Goal: Information Seeking & Learning: Learn about a topic

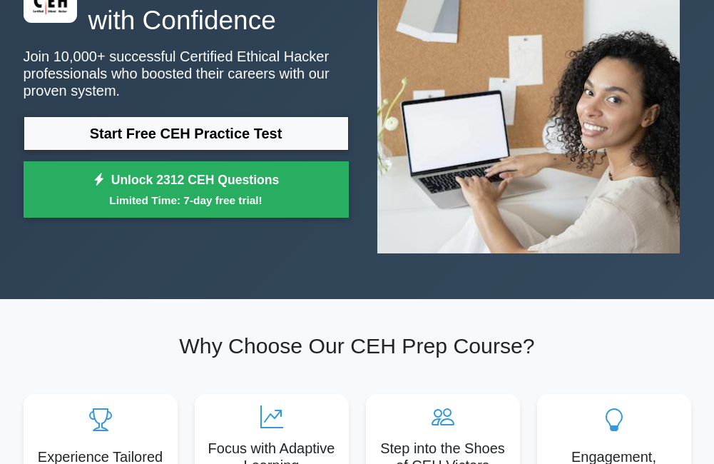
scroll to position [40, 0]
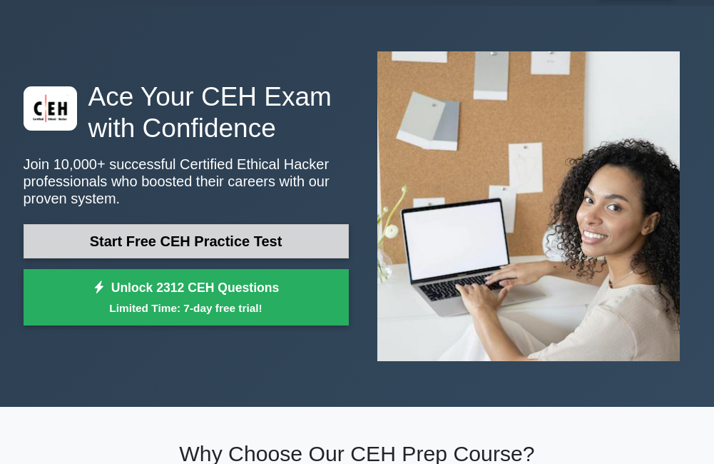
click at [180, 246] on link "Start Free CEH Practice Test" at bounding box center [186, 241] width 325 height 34
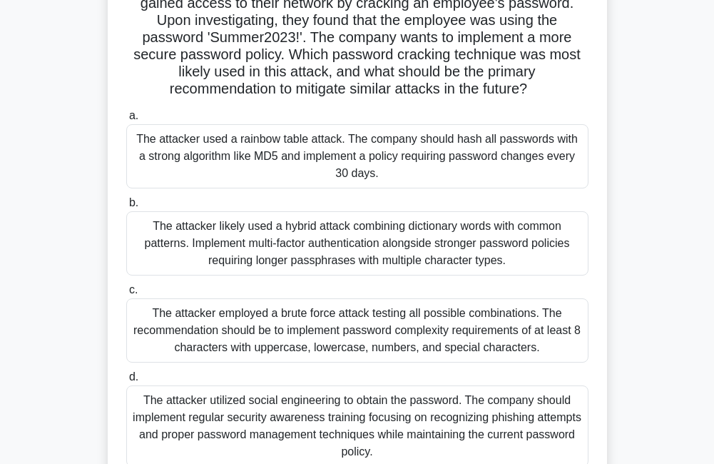
scroll to position [214, 0]
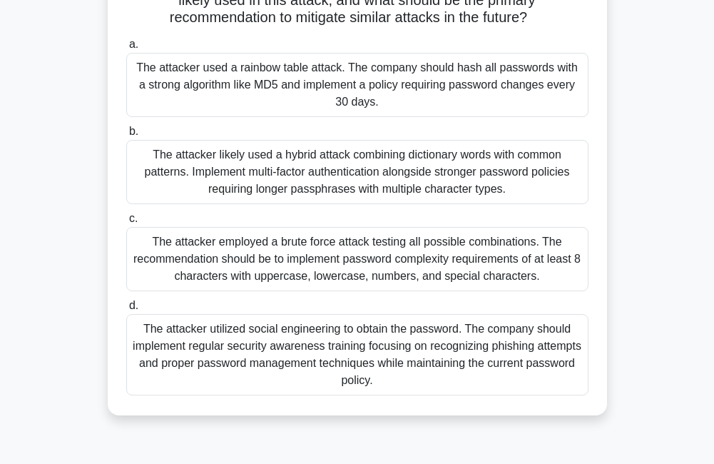
click at [325, 177] on div "The attacker likely used a hybrid attack combining dictionary words with common…" at bounding box center [357, 172] width 463 height 64
click at [126, 136] on input "b. The attacker likely used a hybrid attack combining dictionary words with com…" at bounding box center [126, 131] width 0 height 9
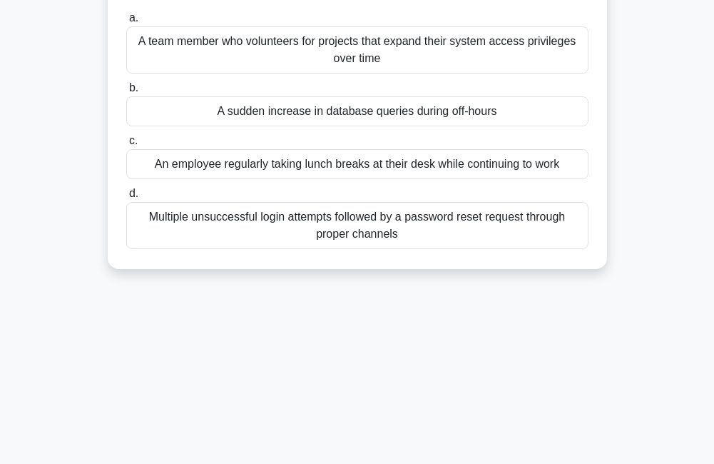
scroll to position [0, 0]
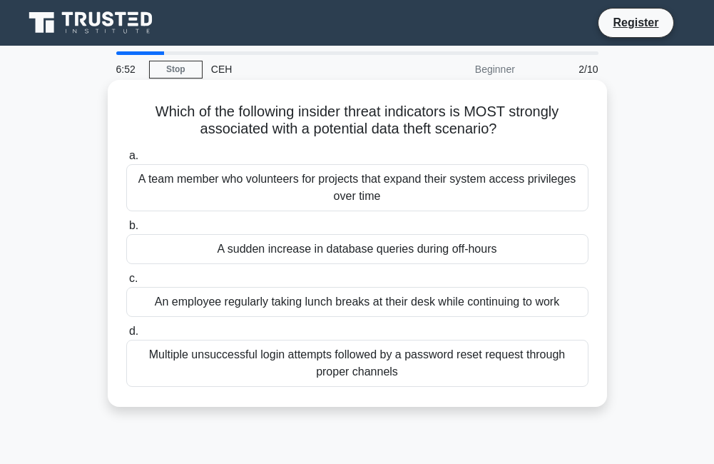
click at [354, 358] on div "Multiple unsuccessful login attempts followed by a password reset request throu…" at bounding box center [357, 363] width 463 height 47
click at [126, 336] on input "d. Multiple unsuccessful login attempts followed by a password reset request th…" at bounding box center [126, 331] width 0 height 9
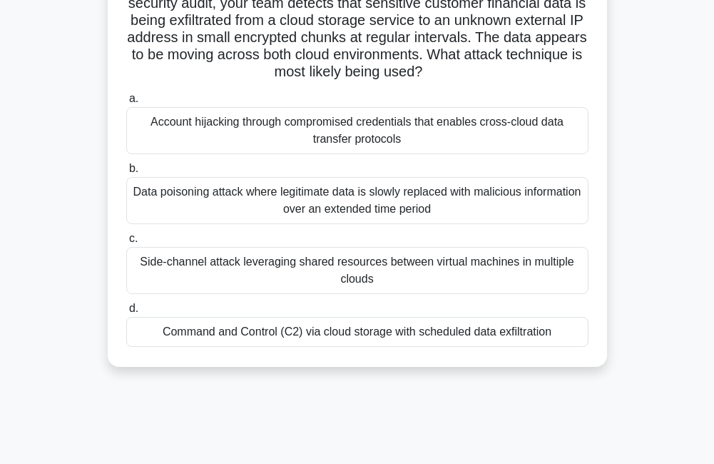
scroll to position [71, 0]
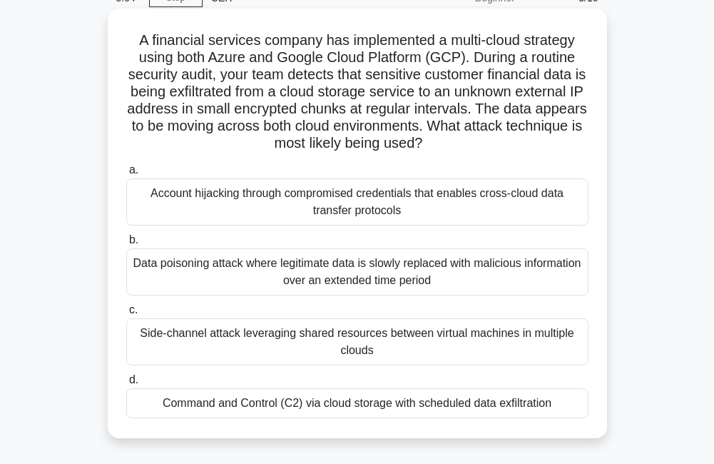
click at [359, 410] on div "Command and Control (C2) via cloud storage with scheduled data exfiltration" at bounding box center [357, 403] width 463 height 30
click at [126, 385] on input "d. Command and Control (C2) via cloud storage with scheduled data exfiltration" at bounding box center [126, 379] width 0 height 9
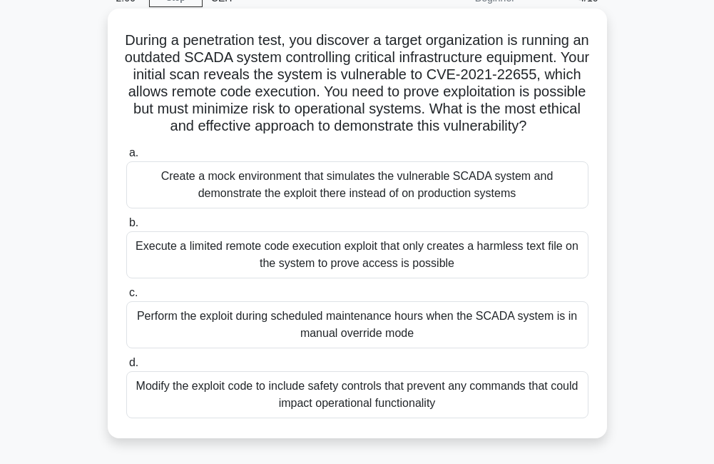
click at [263, 208] on div "Create a mock environment that simulates the vulnerable SCADA system and demons…" at bounding box center [357, 184] width 463 height 47
click at [126, 158] on input "a. Create a mock environment that simulates the vulnerable SCADA system and dem…" at bounding box center [126, 152] width 0 height 9
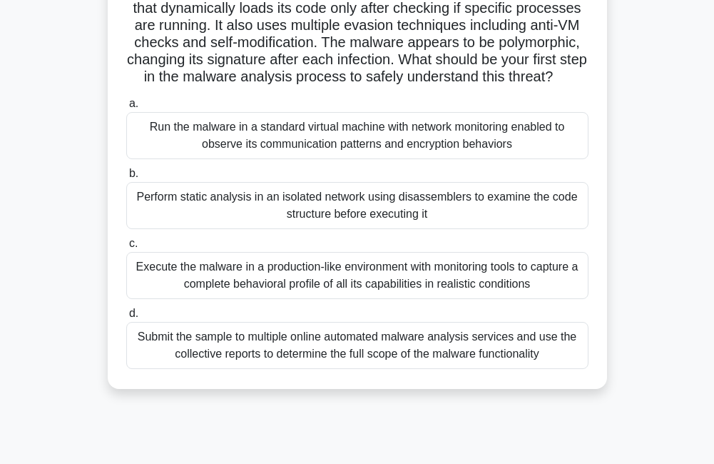
scroll to position [214, 0]
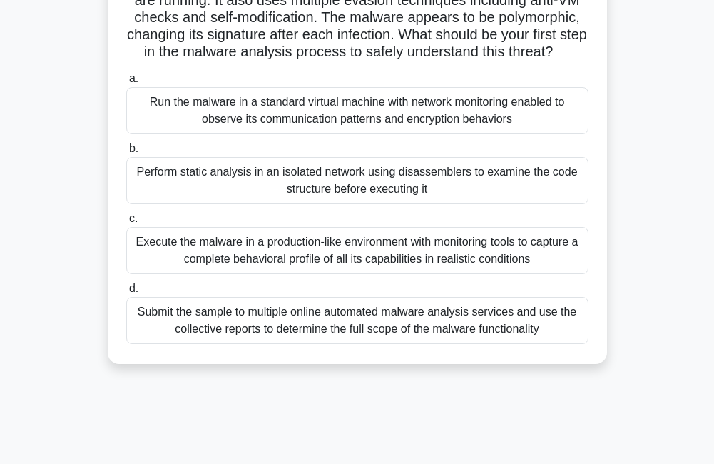
click at [316, 340] on div "Submit the sample to multiple online automated malware analysis services and us…" at bounding box center [357, 320] width 463 height 47
click at [126, 293] on input "d. Submit the sample to multiple online automated malware analysis services and…" at bounding box center [126, 288] width 0 height 9
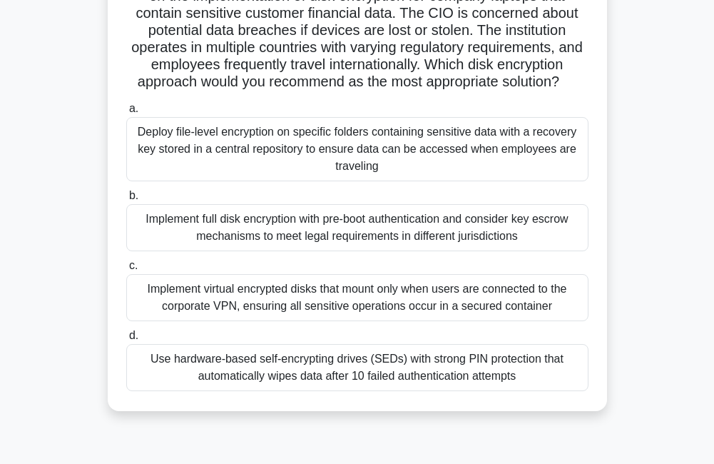
scroll to position [143, 0]
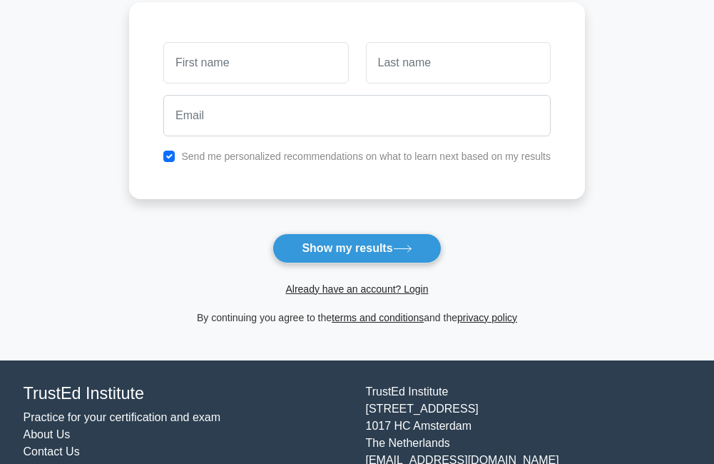
scroll to position [214, 0]
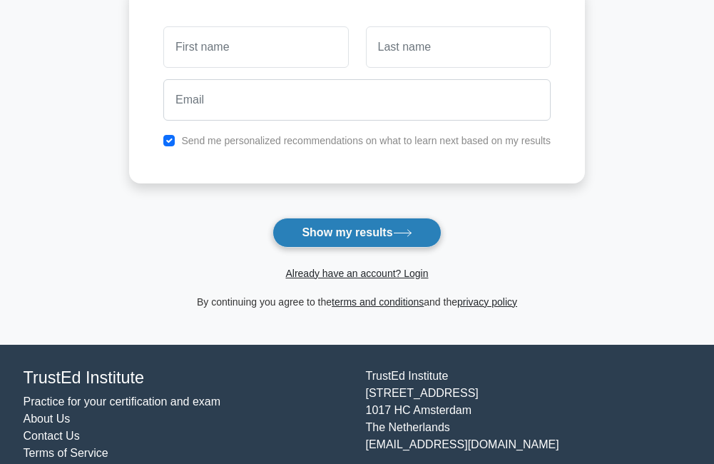
click at [343, 231] on button "Show my results" at bounding box center [357, 233] width 168 height 30
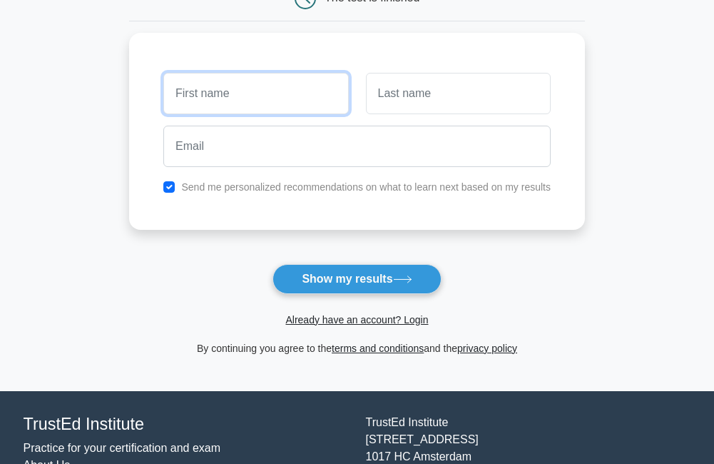
scroll to position [143, 0]
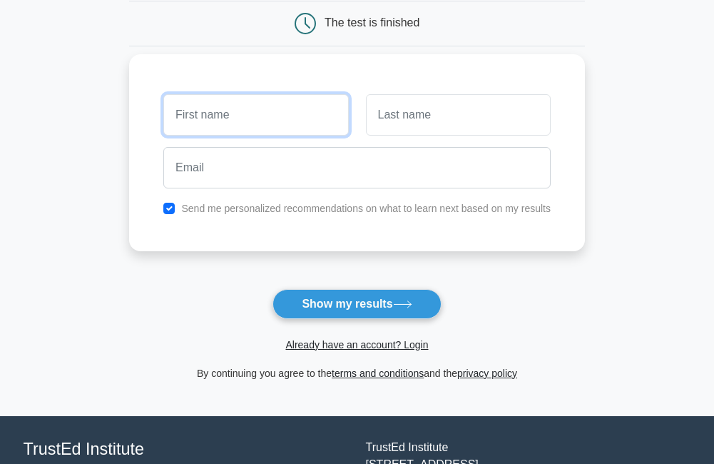
click at [233, 118] on input "text" at bounding box center [255, 114] width 185 height 41
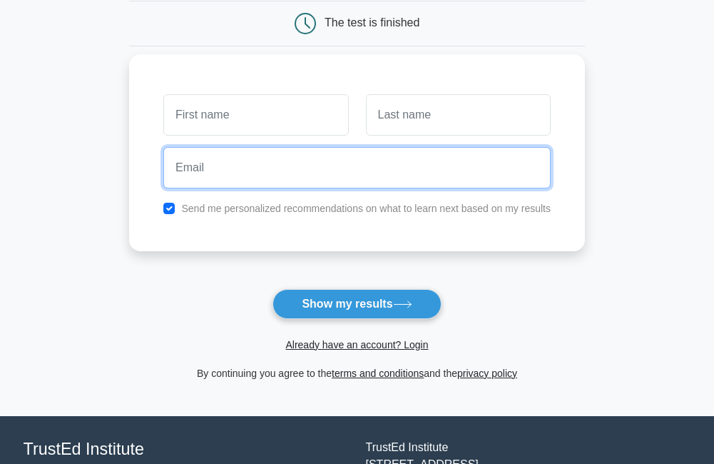
click at [176, 178] on input "email" at bounding box center [357, 167] width 388 height 41
type input "kanzoni81@gmail.com"
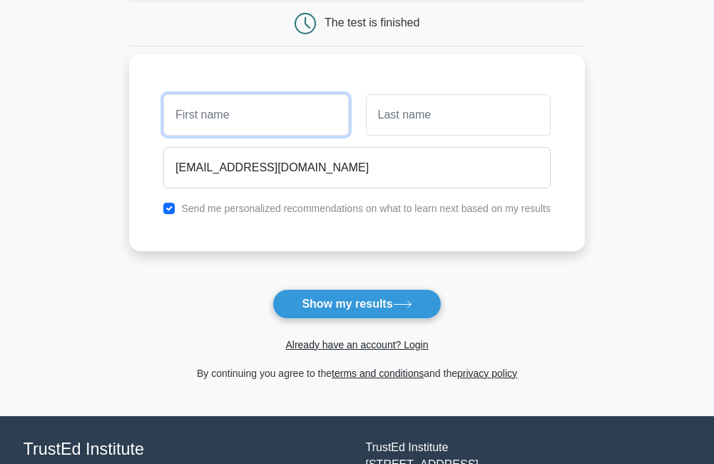
click at [236, 128] on input "text" at bounding box center [255, 114] width 185 height 41
type input "issifu"
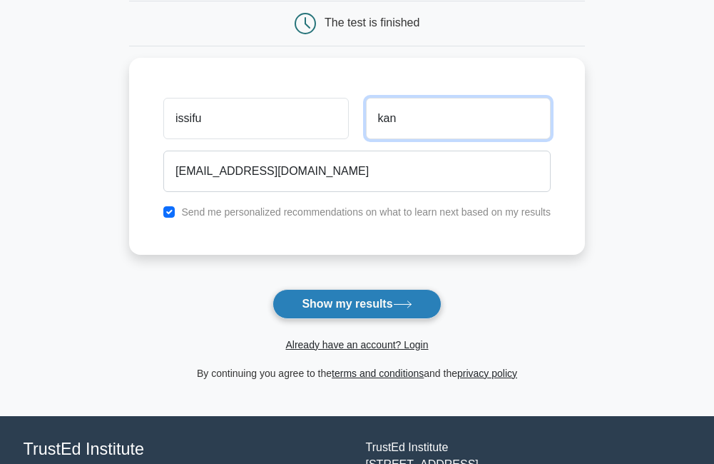
type input "kan"
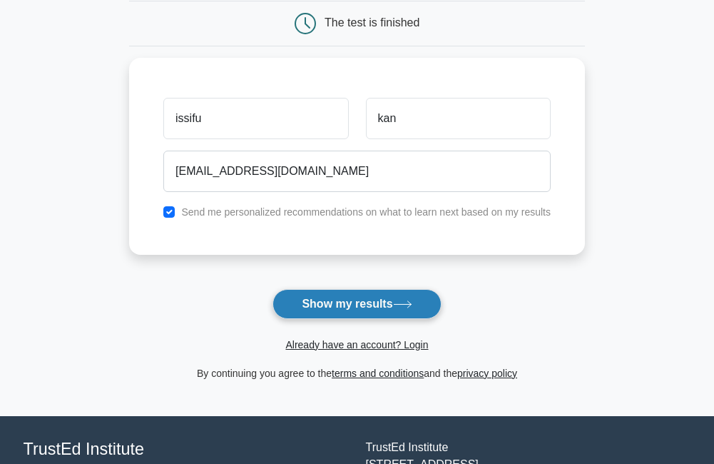
click at [326, 305] on button "Show my results" at bounding box center [357, 304] width 168 height 30
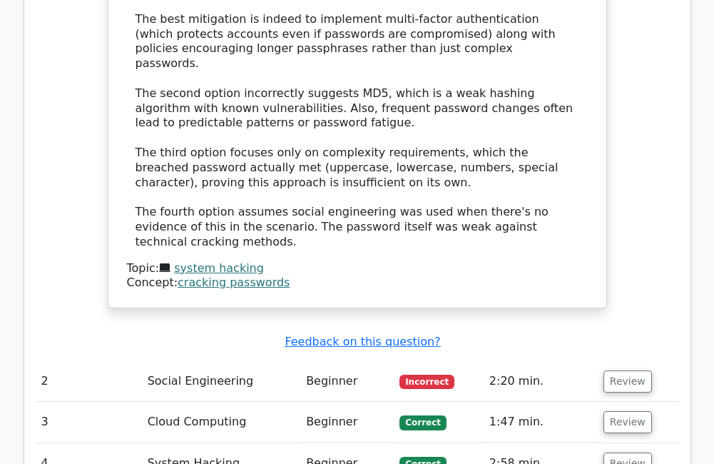
scroll to position [1856, 0]
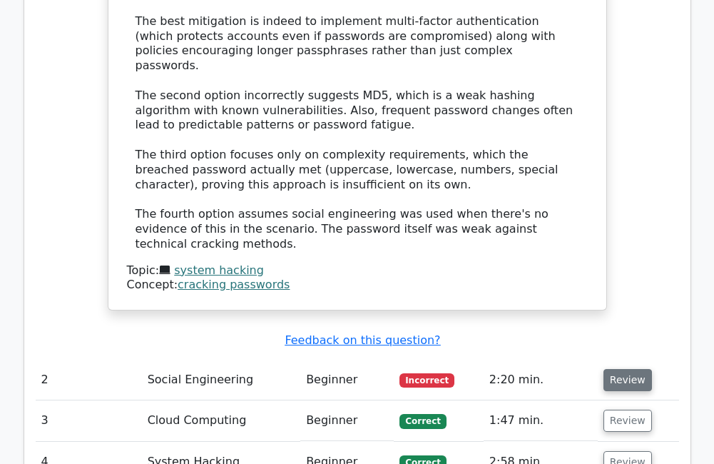
click at [612, 369] on button "Review" at bounding box center [628, 380] width 49 height 22
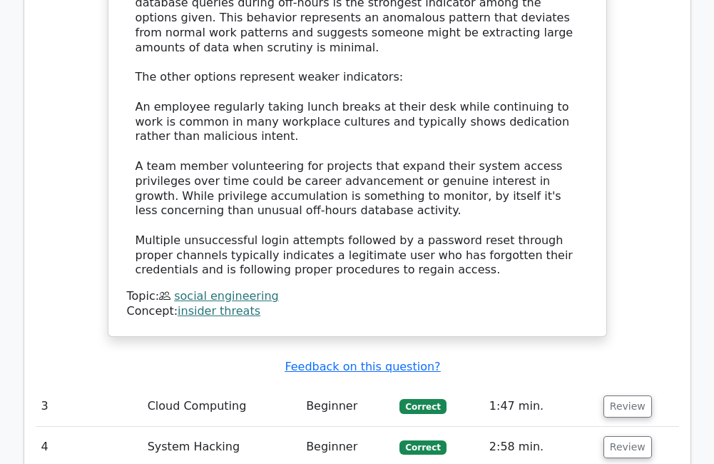
scroll to position [2641, 0]
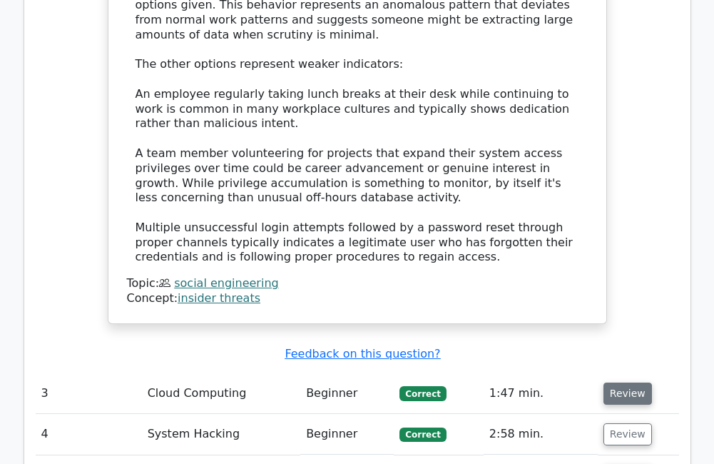
click at [617, 383] on button "Review" at bounding box center [628, 394] width 49 height 22
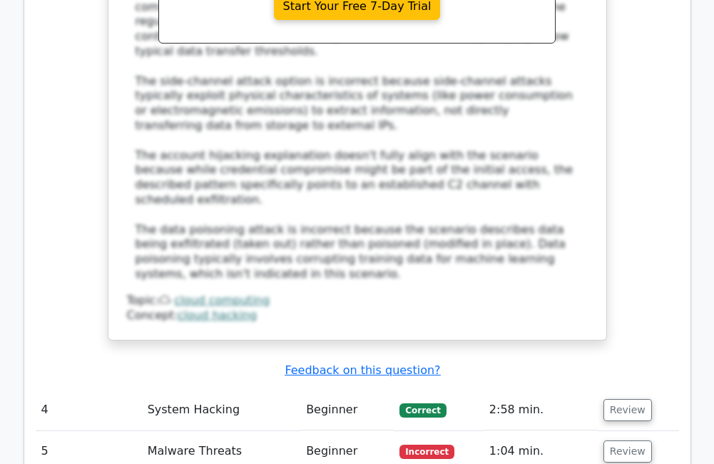
scroll to position [3640, 0]
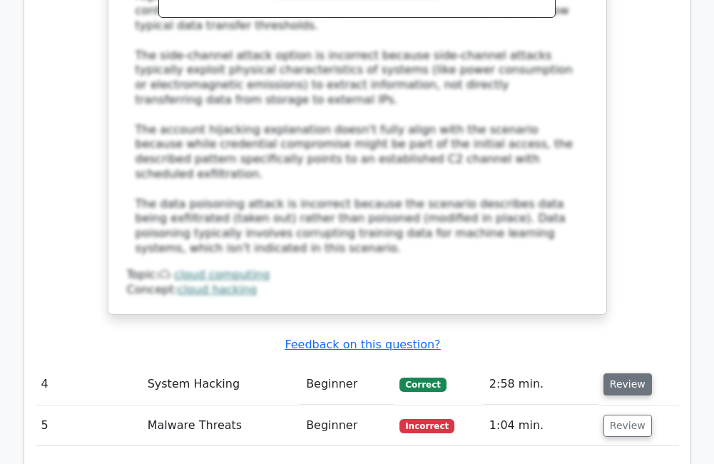
click at [620, 373] on button "Review" at bounding box center [628, 384] width 49 height 22
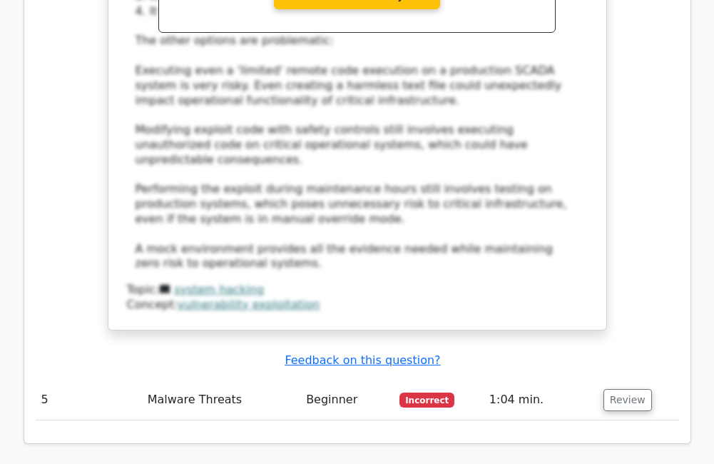
scroll to position [4607, 0]
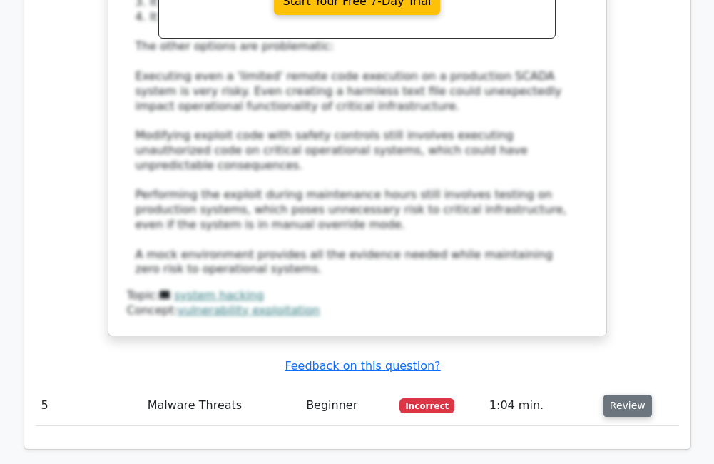
click at [617, 395] on button "Review" at bounding box center [628, 406] width 49 height 22
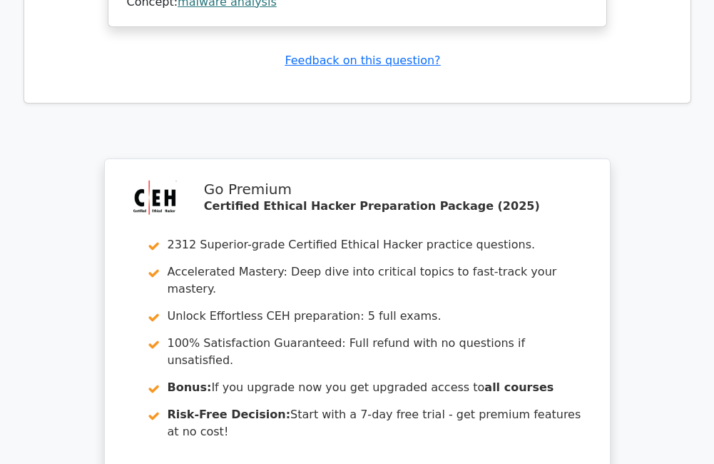
scroll to position [5992, 0]
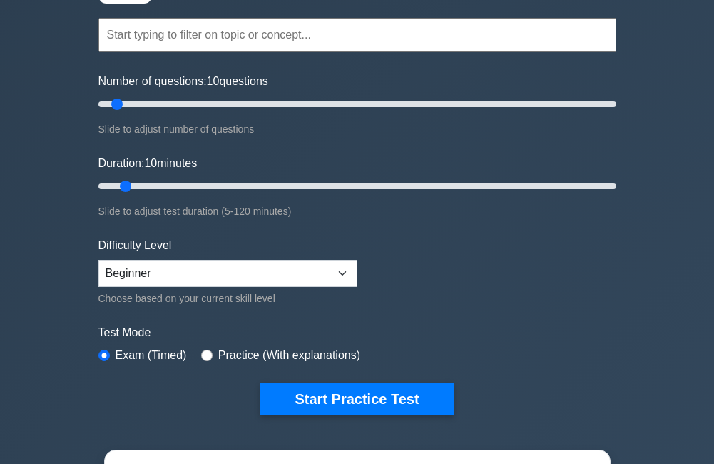
scroll to position [143, 0]
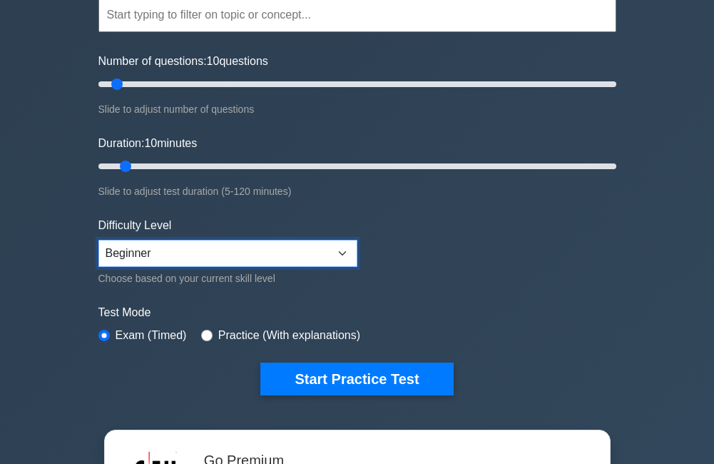
click at [301, 245] on select "Beginner Intermediate Expert" at bounding box center [227, 253] width 259 height 27
select select "intermediate"
click at [98, 240] on select "Beginner Intermediate Expert" at bounding box center [227, 253] width 259 height 27
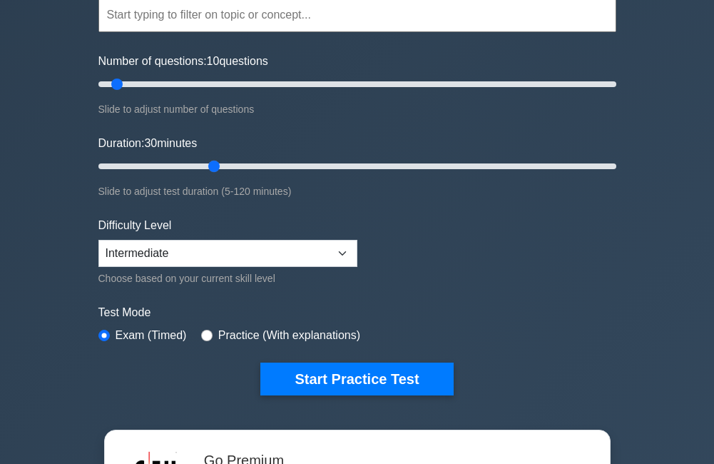
drag, startPoint x: 123, startPoint y: 165, endPoint x: 209, endPoint y: 166, distance: 85.7
type input "30"
click at [209, 166] on input "Duration: 30 minutes" at bounding box center [357, 166] width 518 height 17
drag, startPoint x: 118, startPoint y: 84, endPoint x: 199, endPoint y: 84, distance: 81.4
type input "40"
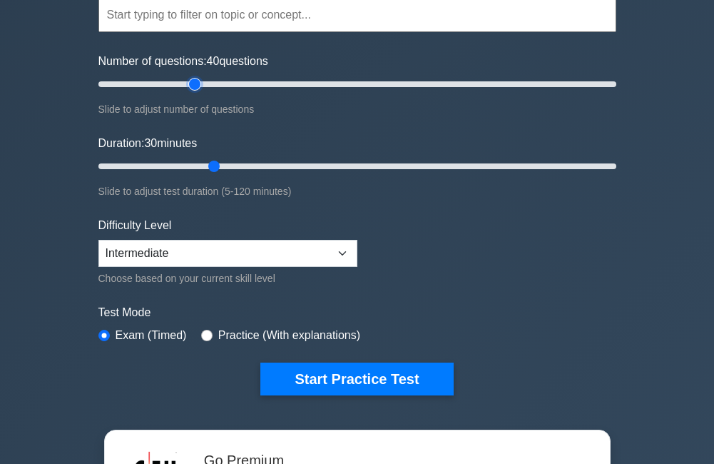
click at [199, 84] on input "Number of questions: 40 questions" at bounding box center [357, 84] width 518 height 17
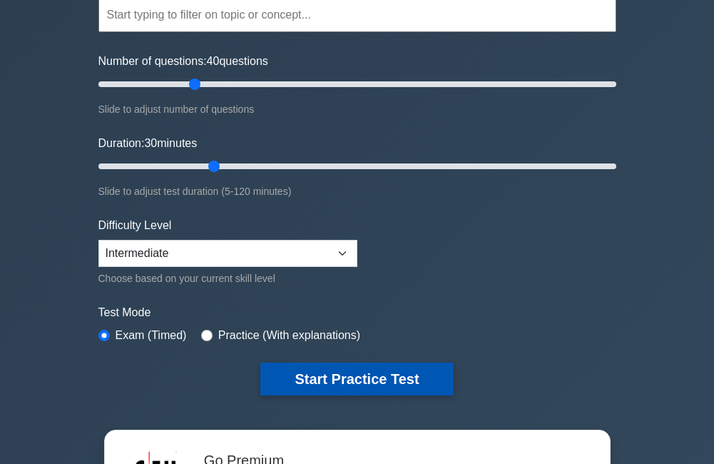
click at [343, 378] on button "Start Practice Test" at bounding box center [357, 379] width 193 height 33
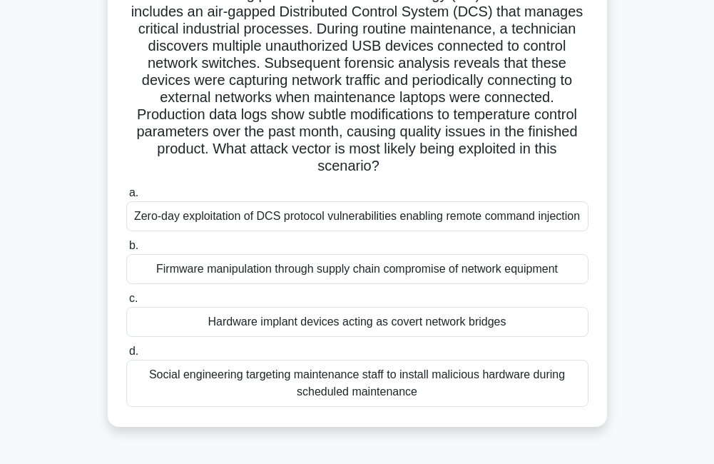
scroll to position [143, 0]
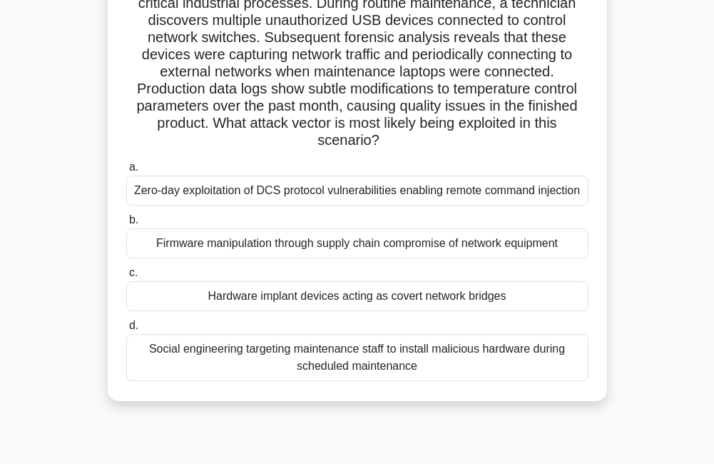
click at [338, 381] on div "Social engineering targeting maintenance staff to install malicious hardware du…" at bounding box center [357, 357] width 463 height 47
click at [126, 330] on input "d. Social engineering targeting maintenance staff to install malicious hardware…" at bounding box center [126, 325] width 0 height 9
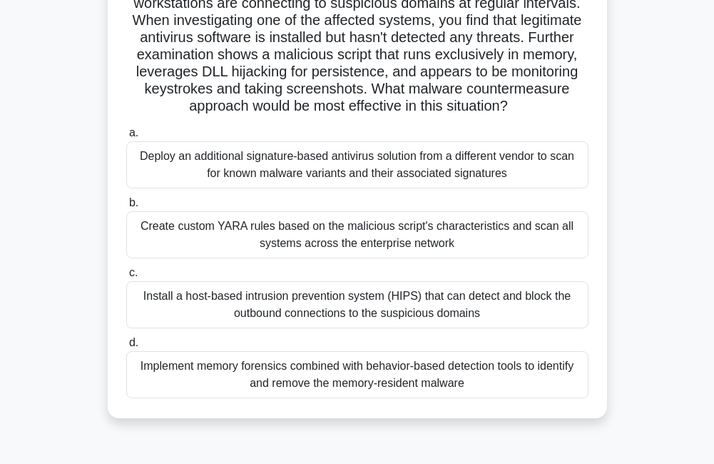
click at [315, 368] on div "Implement memory forensics combined with behavior-based detection tools to iden…" at bounding box center [357, 374] width 463 height 47
click at [126, 348] on input "d. Implement memory forensics combined with behavior-based detection tools to i…" at bounding box center [126, 342] width 0 height 9
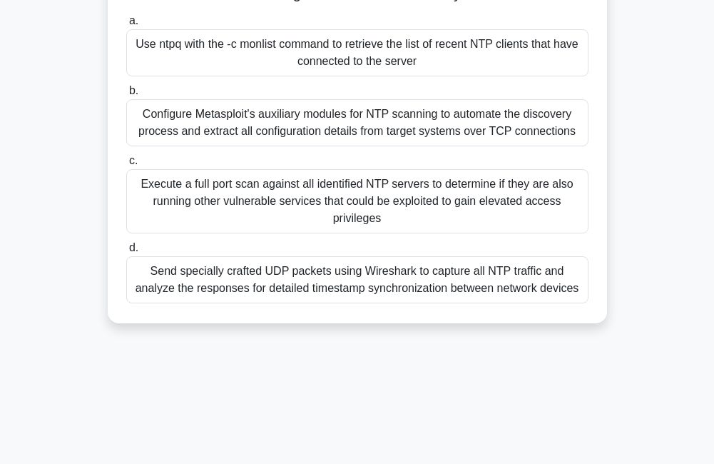
scroll to position [214, 0]
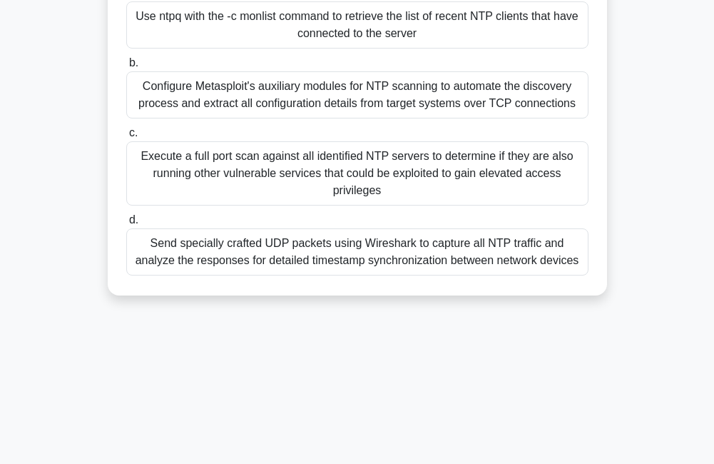
click at [350, 255] on div "Send specially crafted UDP packets using Wireshark to capture all NTP traffic a…" at bounding box center [357, 251] width 463 height 47
click at [126, 225] on input "d. Send specially crafted UDP packets using Wireshark to capture all NTP traffi…" at bounding box center [126, 220] width 0 height 9
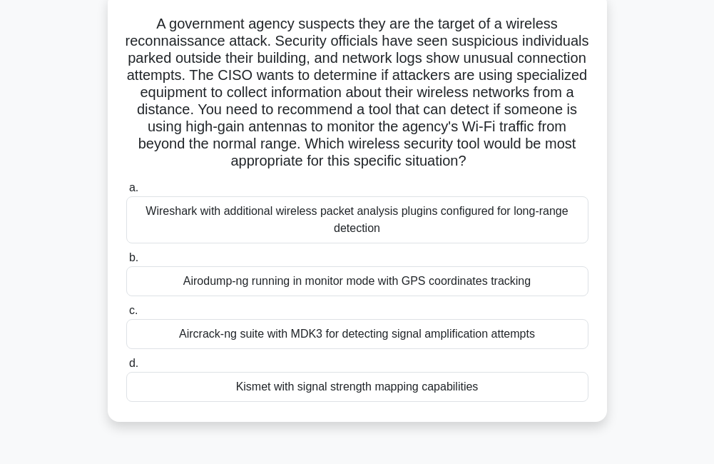
scroll to position [71, 0]
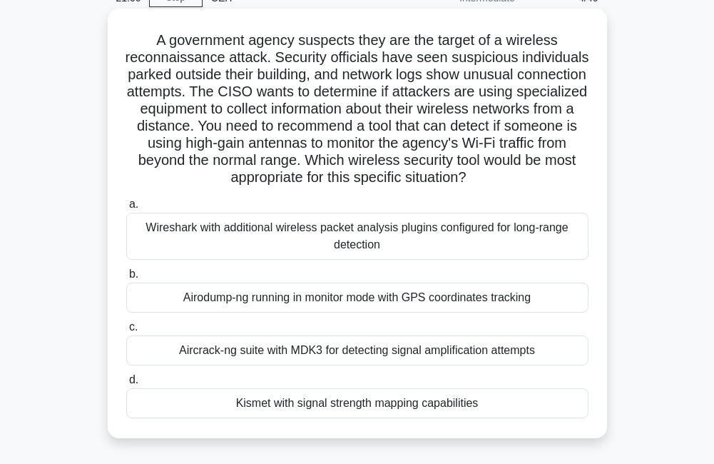
click at [310, 301] on div "Airodump-ng running in monitor mode with GPS coordinates tracking" at bounding box center [357, 298] width 463 height 30
click at [126, 279] on input "b. Airodump-ng running in monitor mode with GPS coordinates tracking" at bounding box center [126, 274] width 0 height 9
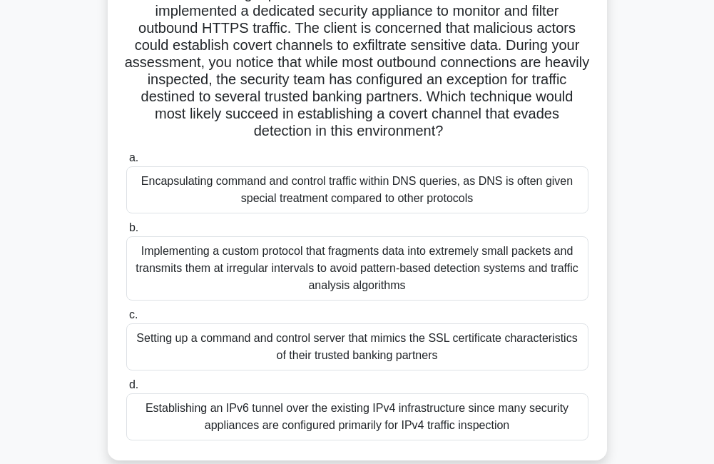
scroll to position [143, 0]
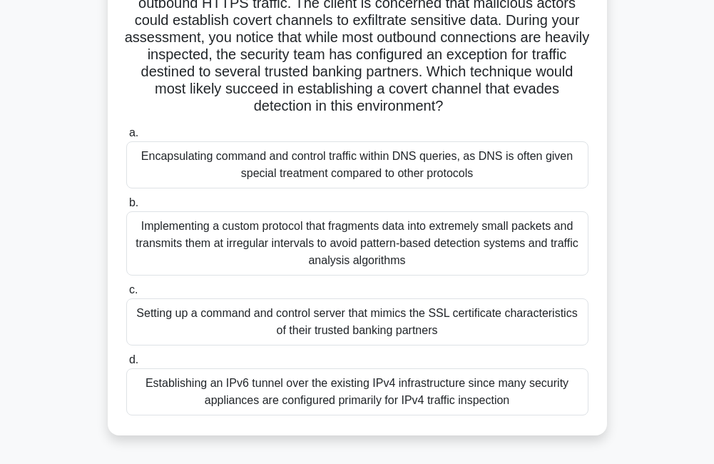
click at [414, 323] on div "Setting up a command and control server that mimics the SSL certificate charact…" at bounding box center [357, 321] width 463 height 47
click at [126, 295] on input "c. Setting up a command and control server that mimics the SSL certificate char…" at bounding box center [126, 289] width 0 height 9
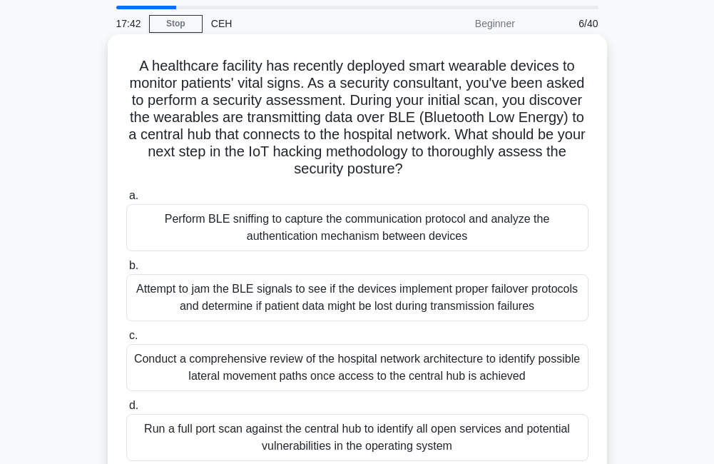
scroll to position [71, 0]
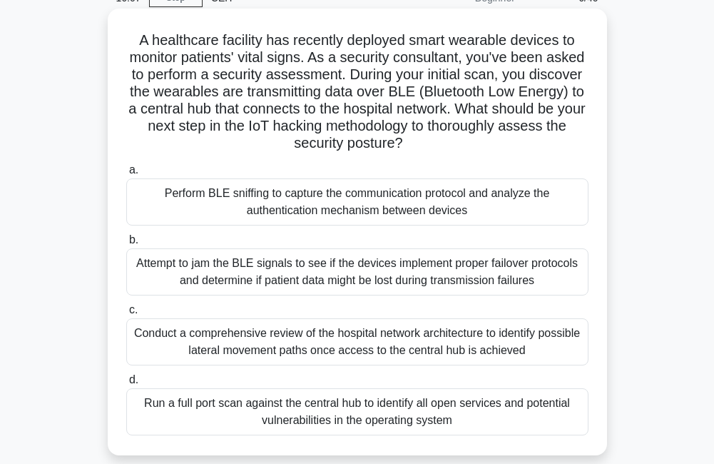
click at [393, 267] on div "Attempt to jam the BLE signals to see if the devices implement proper failover …" at bounding box center [357, 271] width 463 height 47
click at [126, 245] on input "b. Attempt to jam the BLE signals to see if the devices implement proper failov…" at bounding box center [126, 240] width 0 height 9
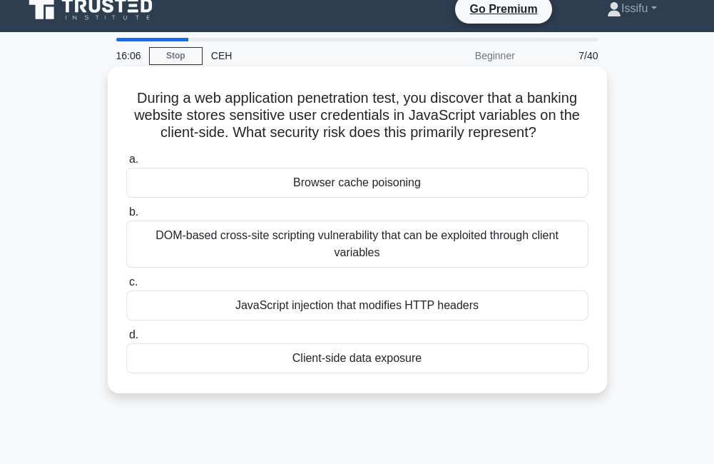
scroll to position [0, 0]
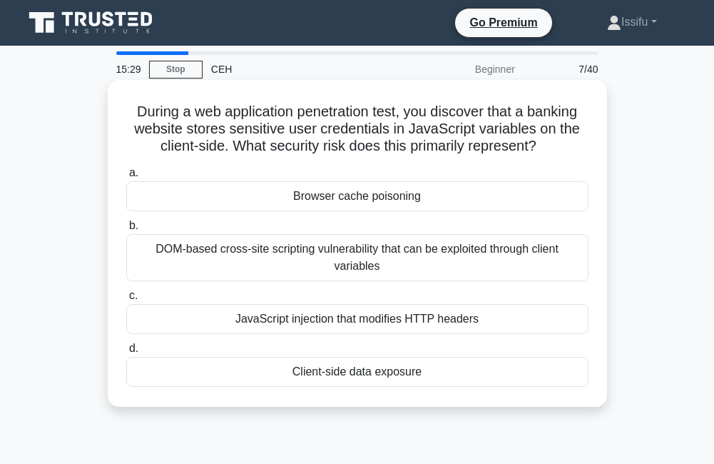
click at [371, 322] on div "JavaScript injection that modifies HTTP headers" at bounding box center [357, 319] width 463 height 30
click at [126, 300] on input "c. JavaScript injection that modifies HTTP headers" at bounding box center [126, 295] width 0 height 9
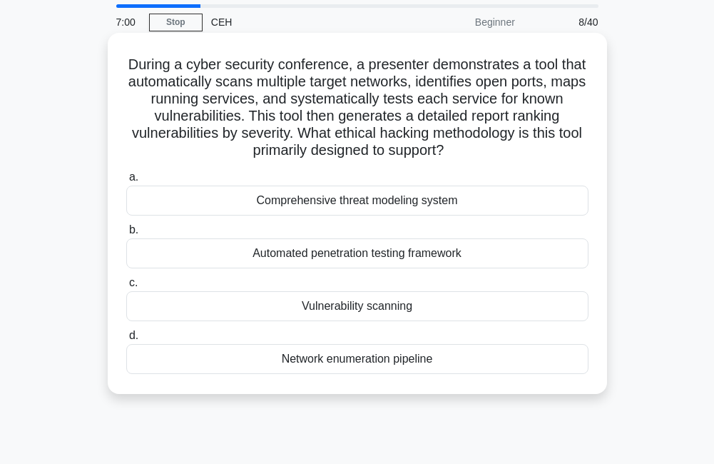
scroll to position [71, 0]
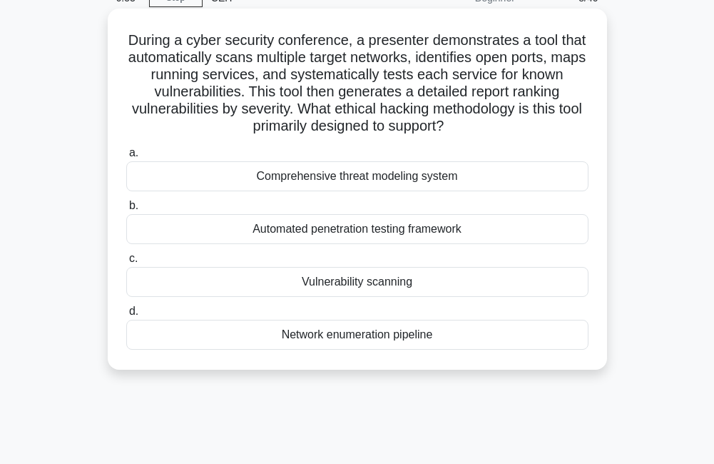
click at [363, 287] on div "Vulnerability scanning" at bounding box center [357, 282] width 463 height 30
click at [126, 263] on input "c. Vulnerability scanning" at bounding box center [126, 258] width 0 height 9
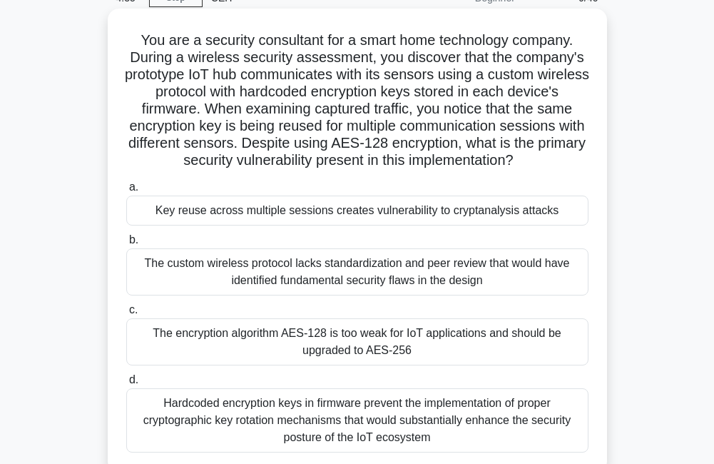
scroll to position [143, 0]
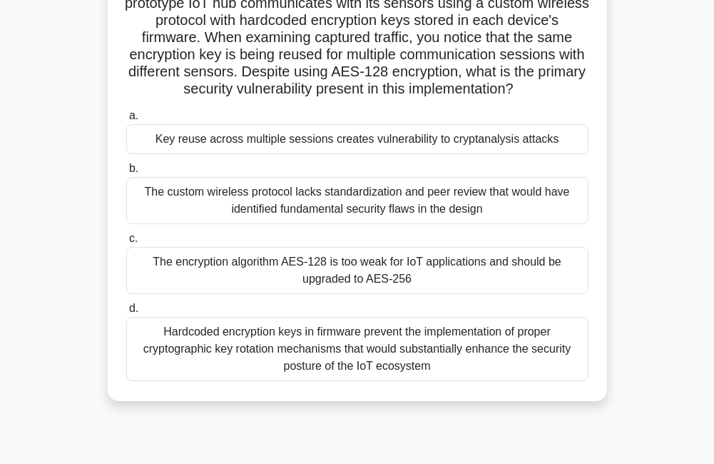
click at [315, 138] on div "Key reuse across multiple sessions creates vulnerability to cryptanalysis attac…" at bounding box center [357, 139] width 463 height 30
click at [126, 121] on input "a. Key reuse across multiple sessions creates vulnerability to cryptanalysis at…" at bounding box center [126, 115] width 0 height 9
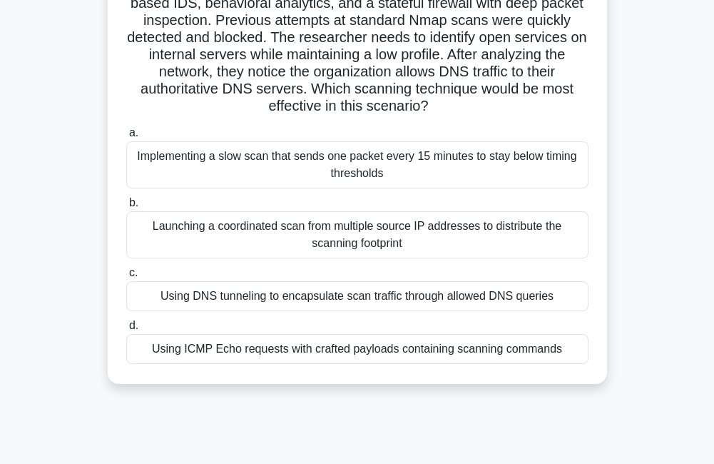
click at [269, 351] on div "Using ICMP Echo requests with crafted payloads containing scanning commands" at bounding box center [357, 349] width 463 height 30
click at [126, 330] on input "d. Using ICMP Echo requests with crafted payloads containing scanning commands" at bounding box center [126, 325] width 0 height 9
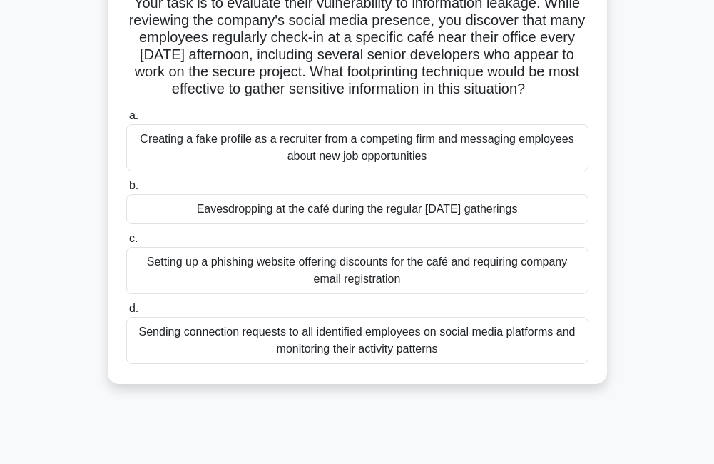
click at [341, 224] on div "Eavesdropping at the café during the regular Thursday gatherings" at bounding box center [357, 209] width 463 height 30
click at [126, 191] on input "b. Eavesdropping at the café during the regular Thursday gatherings" at bounding box center [126, 185] width 0 height 9
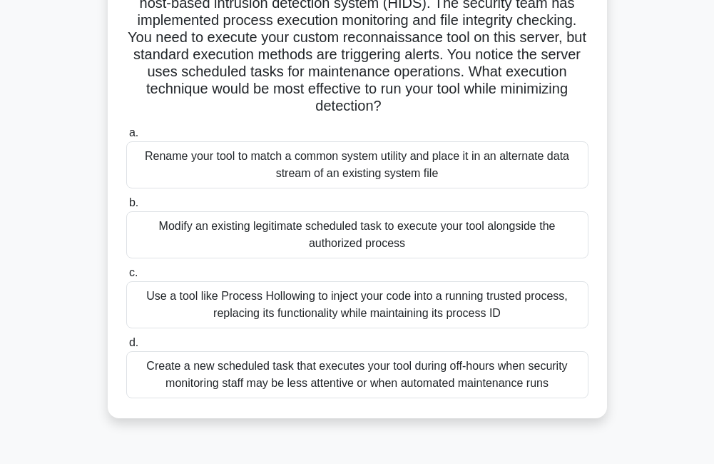
click at [361, 372] on div "Create a new scheduled task that executes your tool during off-hours when secur…" at bounding box center [357, 374] width 463 height 47
click at [126, 348] on input "d. Create a new scheduled task that executes your tool during off-hours when se…" at bounding box center [126, 342] width 0 height 9
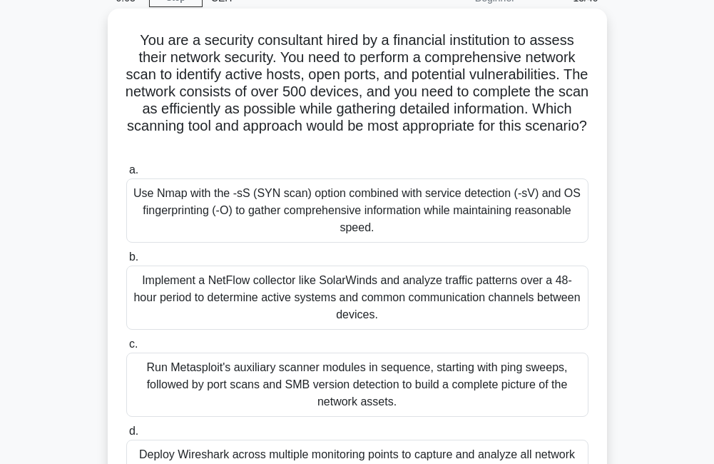
click at [311, 221] on div "Use Nmap with the -sS (SYN scan) option combined with service detection (-sV) a…" at bounding box center [357, 210] width 463 height 64
click at [126, 175] on input "a. Use Nmap with the -sS (SYN scan) option combined with service detection (-sV…" at bounding box center [126, 170] width 0 height 9
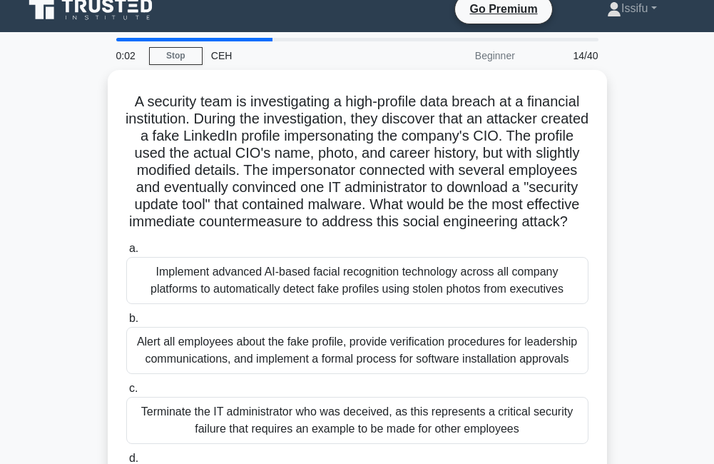
scroll to position [0, 0]
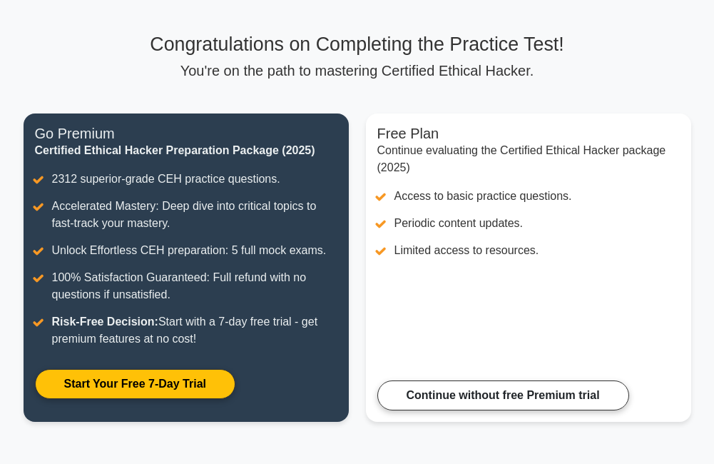
scroll to position [143, 0]
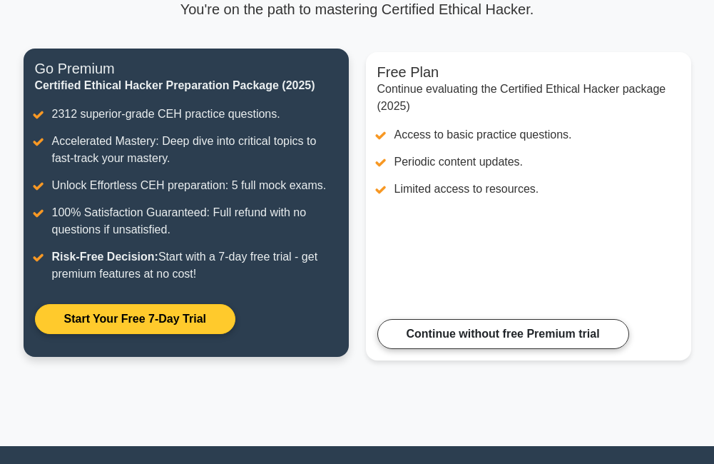
click at [104, 322] on link "Start Your Free 7-Day Trial" at bounding box center [135, 319] width 201 height 30
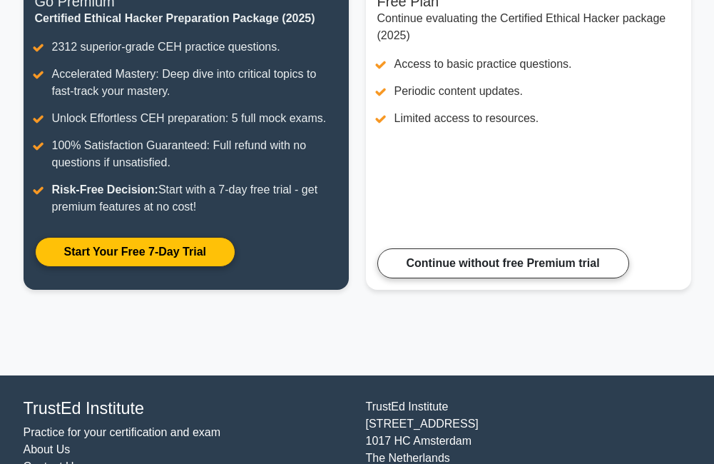
scroll to position [214, 0]
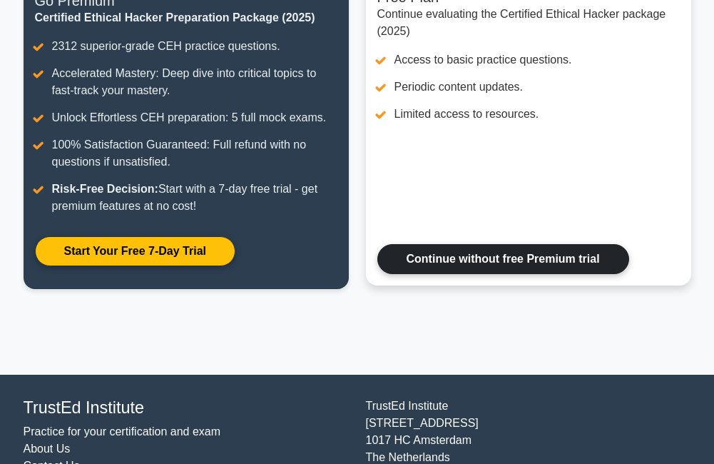
click at [463, 253] on link "Continue without free Premium trial" at bounding box center [504, 259] width 252 height 30
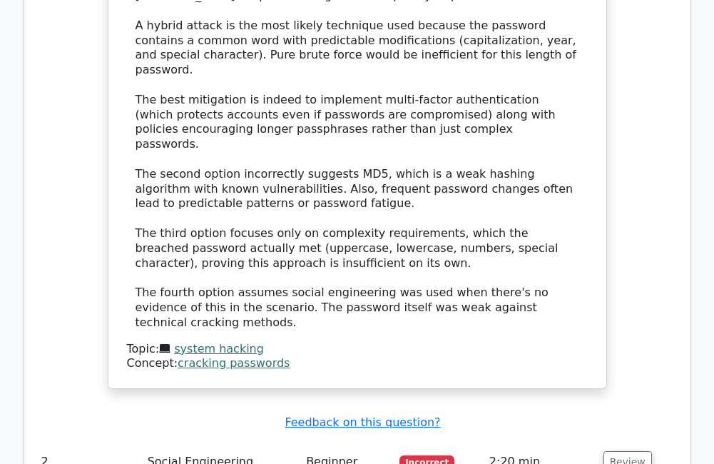
scroll to position [1856, 0]
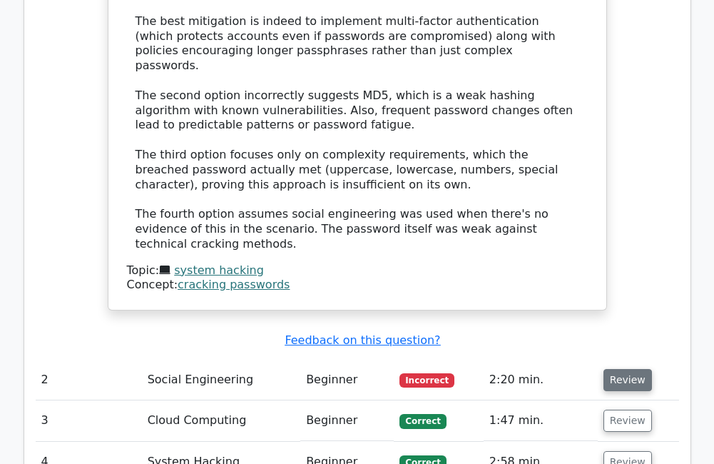
click at [620, 369] on button "Review" at bounding box center [628, 380] width 49 height 22
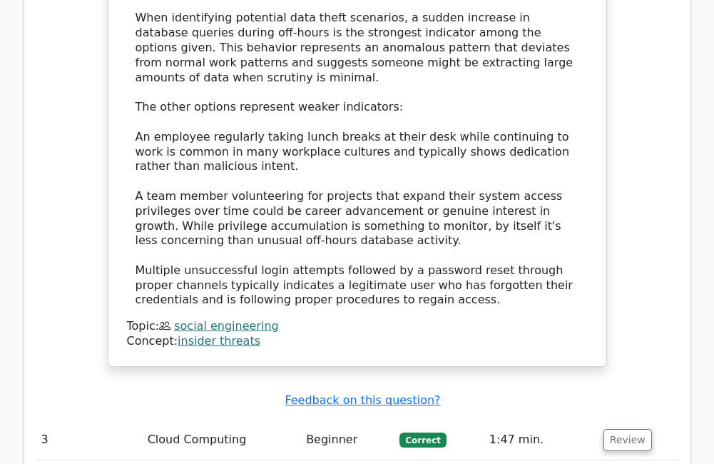
scroll to position [2569, 0]
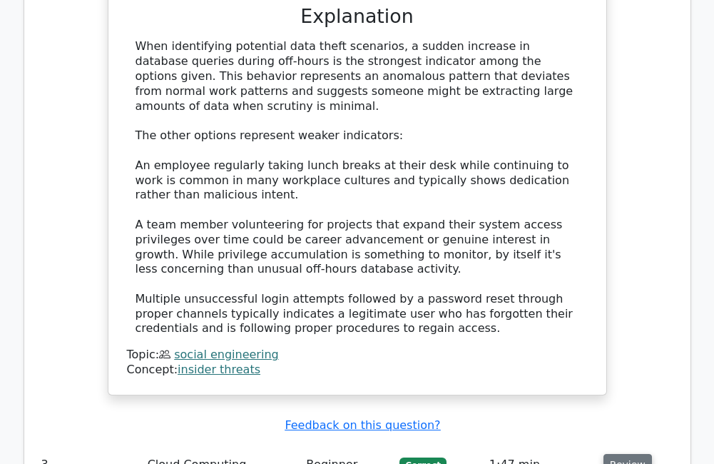
click at [630, 454] on button "Review" at bounding box center [628, 465] width 49 height 22
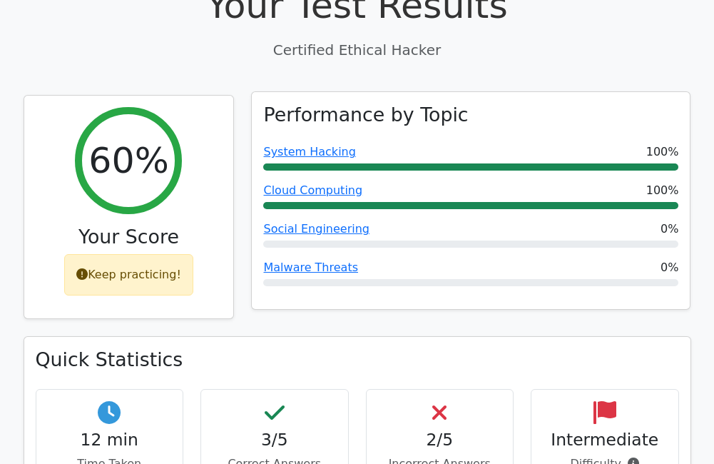
scroll to position [500, 0]
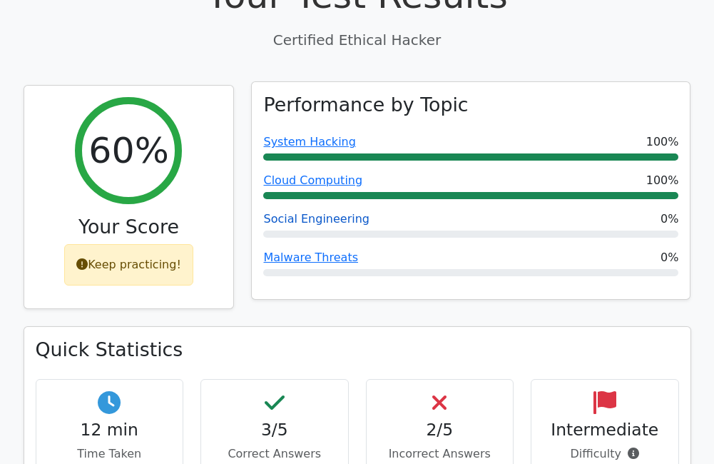
click at [304, 212] on link "Social Engineering" at bounding box center [316, 219] width 106 height 14
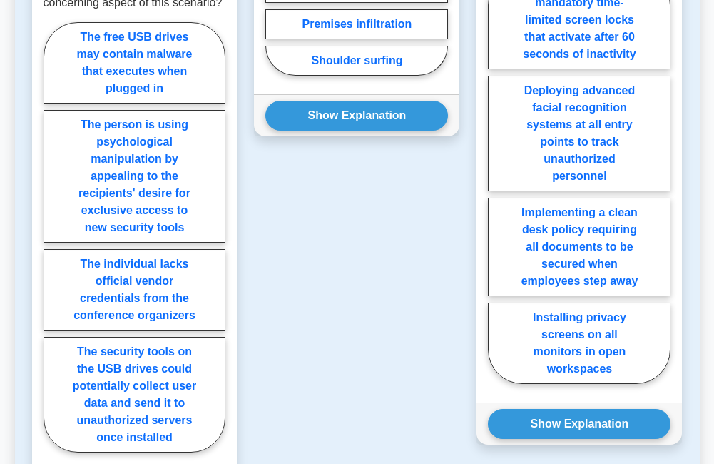
scroll to position [1071, 0]
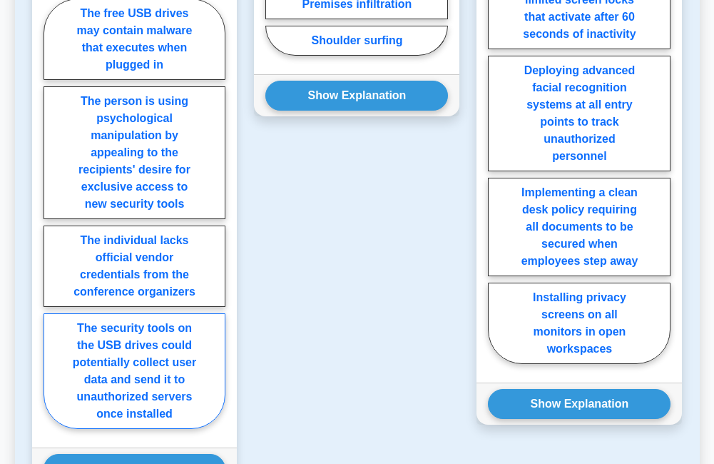
click at [106, 351] on label "The security tools on the USB drives could potentially collect user data and se…" at bounding box center [135, 371] width 183 height 116
click at [53, 223] on input "The security tools on the USB drives could potentially collect user data and se…" at bounding box center [48, 217] width 9 height 9
radio input "true"
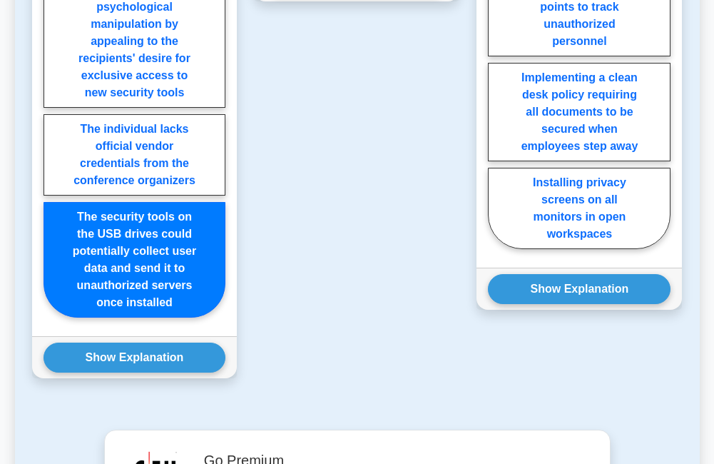
scroll to position [1142, 0]
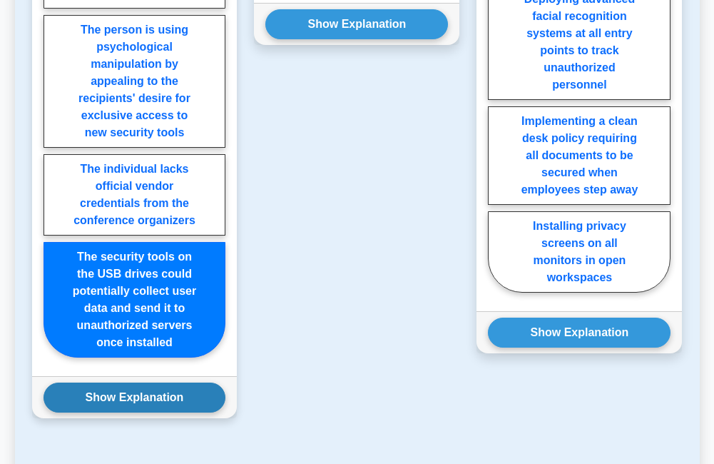
click at [161, 403] on button "Show Explanation" at bounding box center [135, 398] width 183 height 30
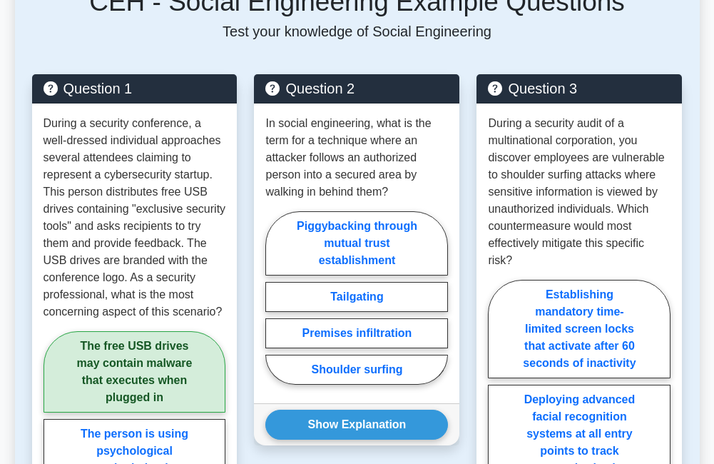
scroll to position [785, 0]
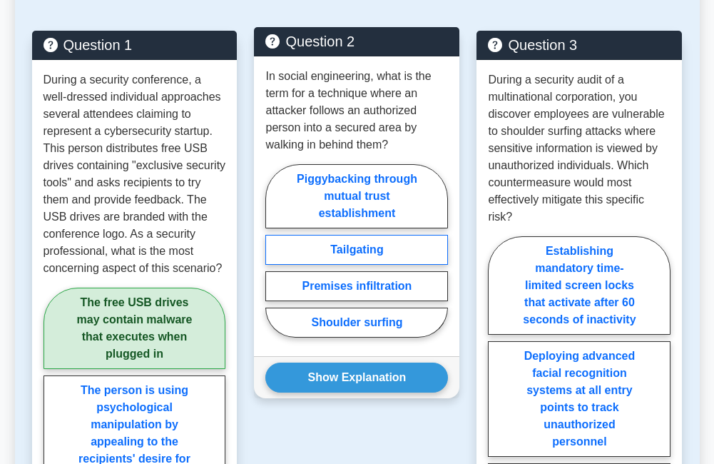
click at [348, 256] on label "Tailgating" at bounding box center [357, 250] width 183 height 30
click at [275, 256] on input "Tailgating" at bounding box center [270, 255] width 9 height 9
radio input "true"
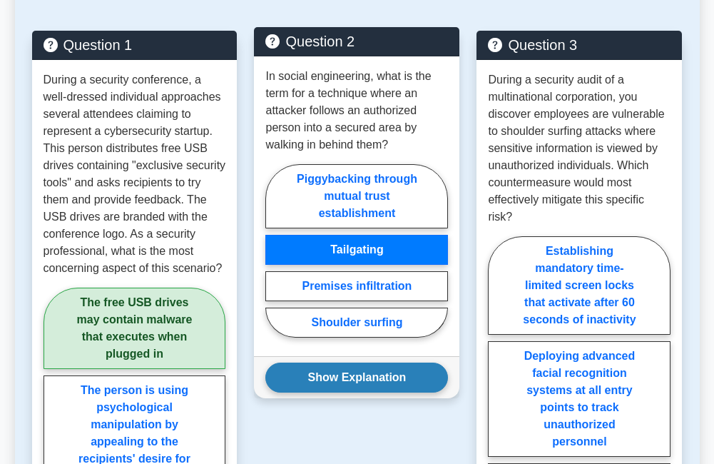
click at [369, 370] on button "Show Explanation" at bounding box center [357, 378] width 183 height 30
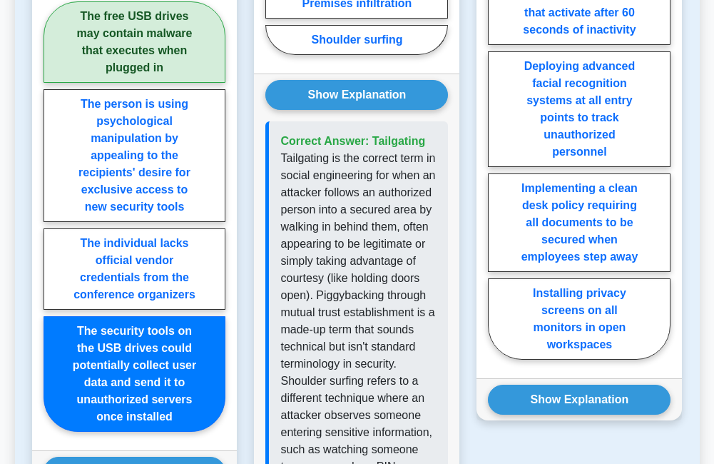
scroll to position [1071, 0]
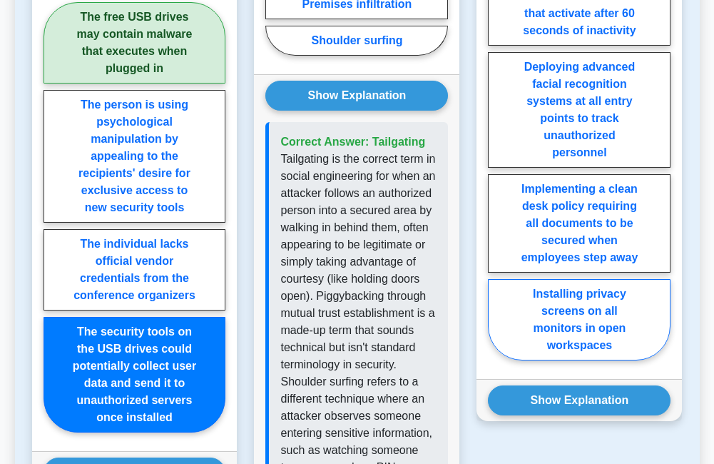
click at [576, 295] on label "Installing privacy screens on all monitors in open workspaces" at bounding box center [579, 319] width 183 height 81
click at [497, 163] on input "Installing privacy screens on all monitors in open workspaces" at bounding box center [492, 157] width 9 height 9
radio input "true"
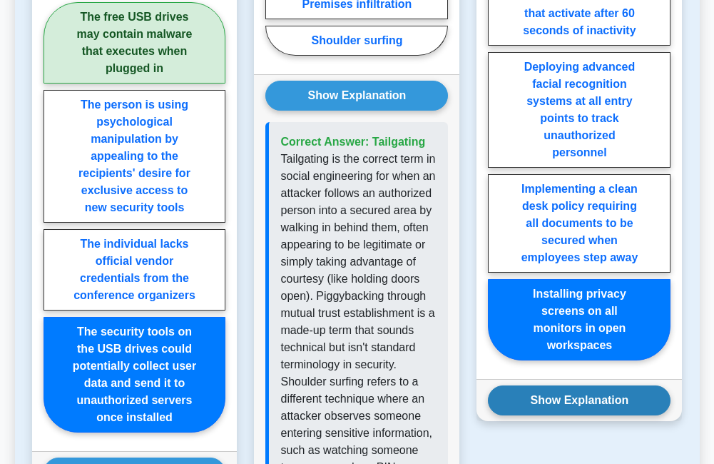
click at [585, 386] on button "Show Explanation" at bounding box center [579, 400] width 183 height 30
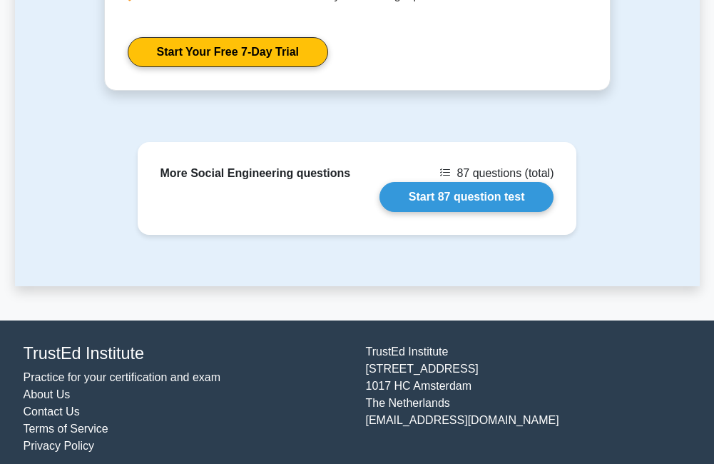
scroll to position [2644, 0]
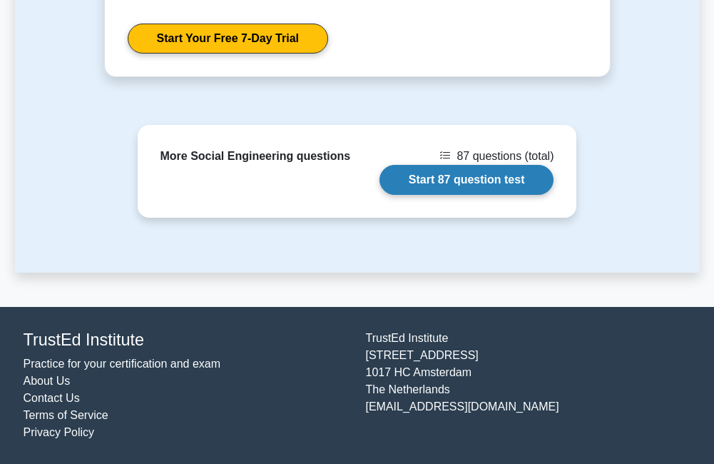
click at [458, 180] on link "Start 87 question test" at bounding box center [467, 180] width 175 height 30
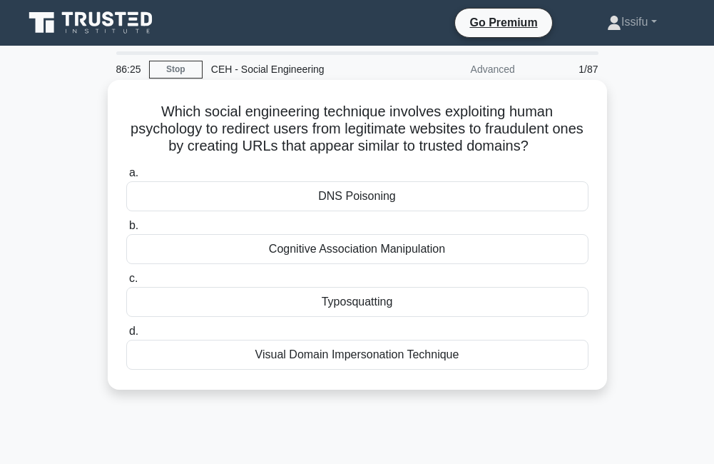
click at [380, 251] on div "Cognitive Association Manipulation" at bounding box center [357, 249] width 463 height 30
click at [126, 231] on input "b. Cognitive Association Manipulation" at bounding box center [126, 225] width 0 height 9
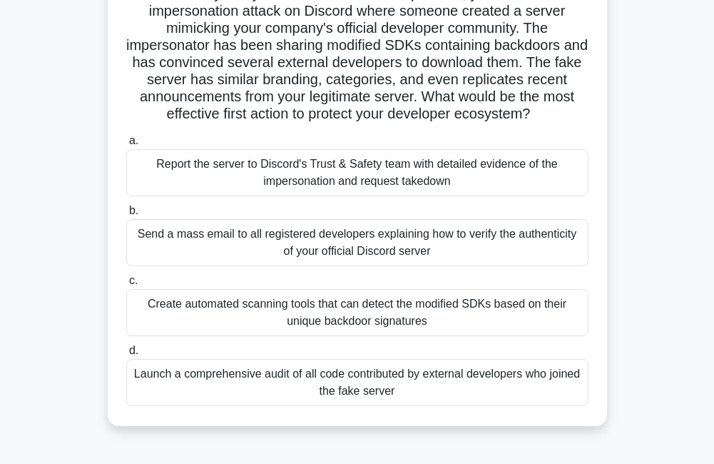
scroll to position [143, 0]
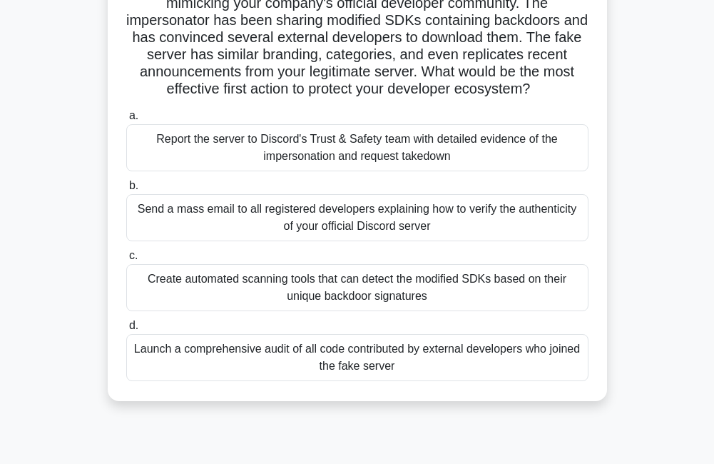
click at [446, 171] on div "Report the server to Discord's Trust & Safety team with detailed evidence of th…" at bounding box center [357, 147] width 463 height 47
click at [126, 121] on input "a. Report the server to Discord's Trust & Safety team with detailed evidence of…" at bounding box center [126, 115] width 0 height 9
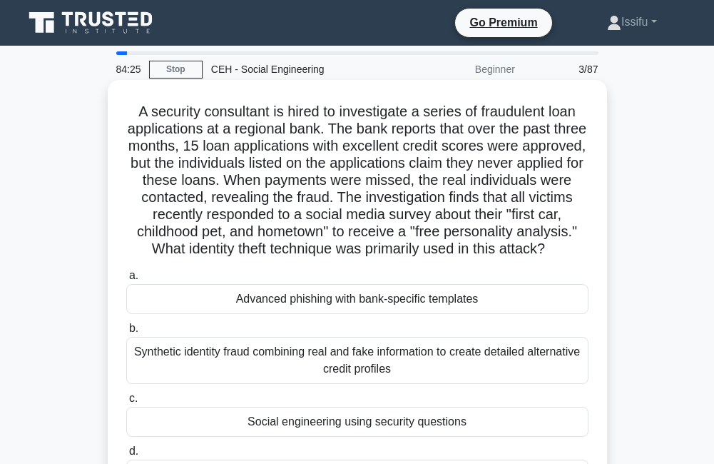
scroll to position [71, 0]
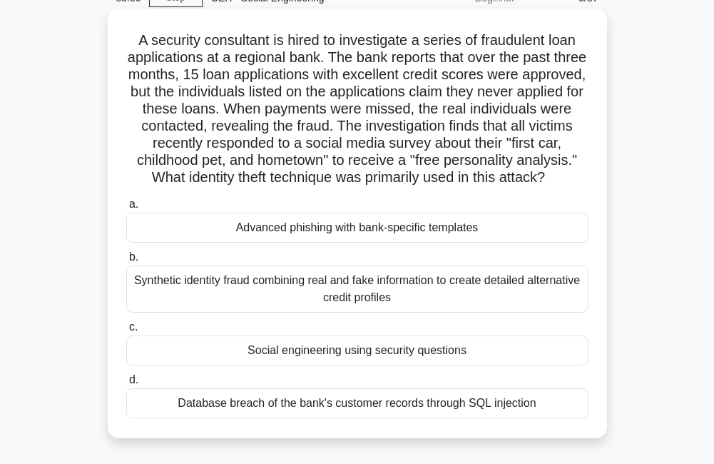
click at [347, 365] on div "Social engineering using security questions" at bounding box center [357, 350] width 463 height 30
click at [126, 332] on input "c. Social engineering using security questions" at bounding box center [126, 327] width 0 height 9
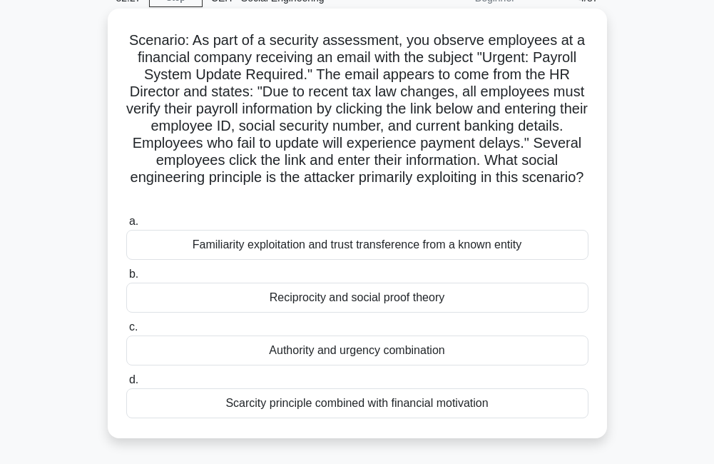
click at [290, 355] on div "Authority and urgency combination" at bounding box center [357, 350] width 463 height 30
click at [126, 332] on input "c. Authority and urgency combination" at bounding box center [126, 327] width 0 height 9
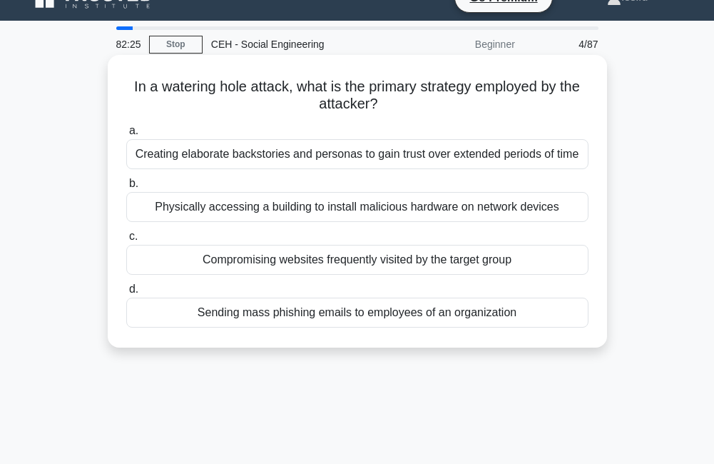
scroll to position [0, 0]
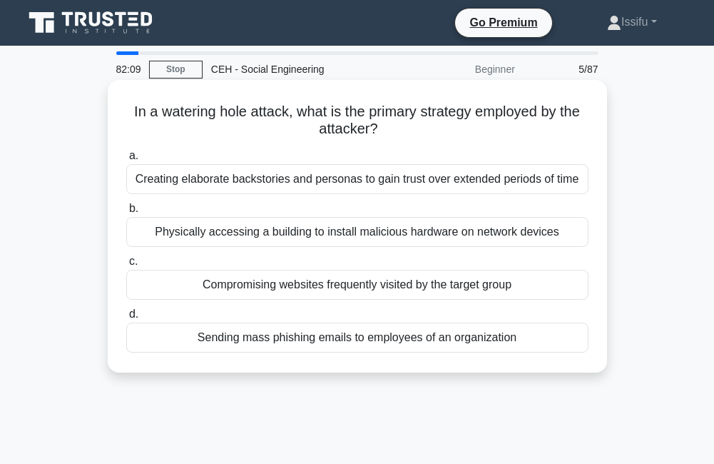
drag, startPoint x: 126, startPoint y: 110, endPoint x: 378, endPoint y: 127, distance: 253.2
click at [378, 127] on h5 "In a watering hole attack, what is the primary strategy employed by the attacke…" at bounding box center [357, 121] width 465 height 36
drag, startPoint x: 378, startPoint y: 127, endPoint x: 358, endPoint y: 128, distance: 20.7
copy h5 "In a watering hole attack, what is the primary strategy employed by the attacke…"
click at [314, 278] on div "Compromising websites frequently visited by the target group" at bounding box center [357, 285] width 463 height 30
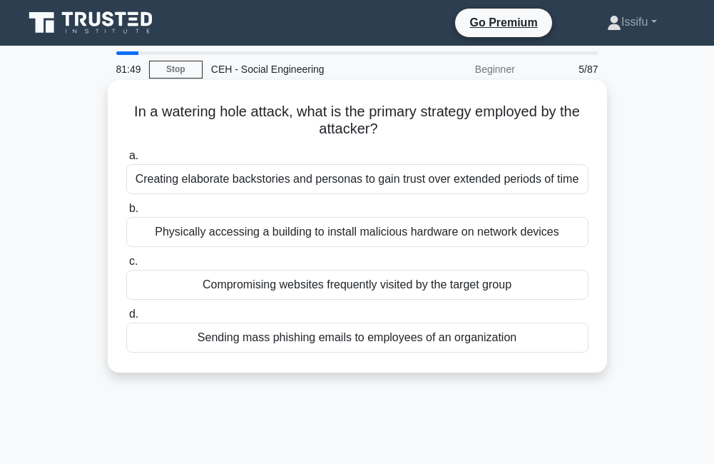
click at [126, 266] on input "c. Compromising websites frequently visited by the target group" at bounding box center [126, 261] width 0 height 9
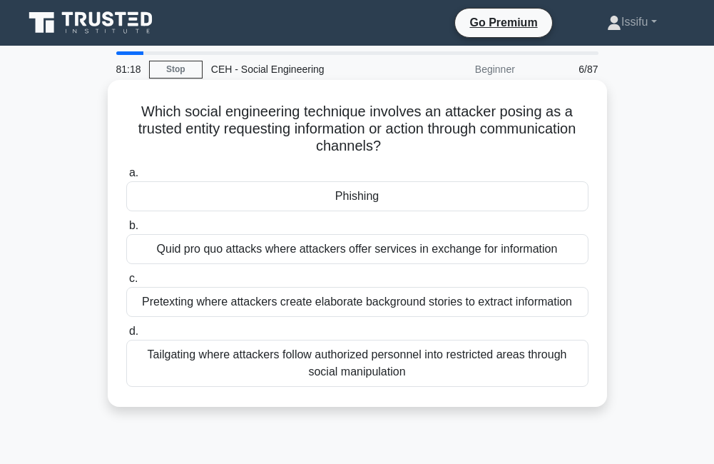
click at [309, 308] on div "Pretexting where attackers create elaborate background stories to extract infor…" at bounding box center [357, 302] width 463 height 30
click at [126, 283] on input "c. Pretexting where attackers create elaborate background stories to extract in…" at bounding box center [126, 278] width 0 height 9
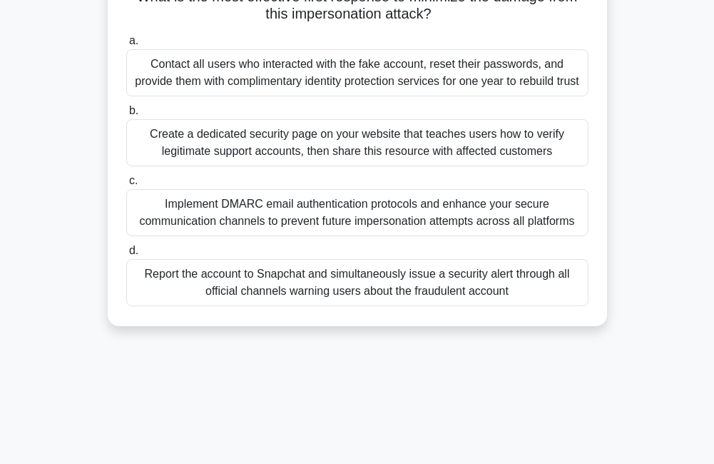
scroll to position [285, 0]
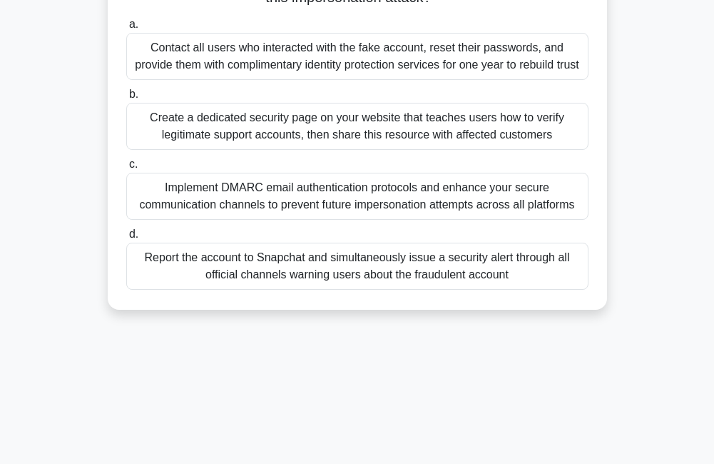
click at [310, 276] on div "Report the account to Snapchat and simultaneously issue a security alert throug…" at bounding box center [357, 266] width 463 height 47
click at [126, 239] on input "d. Report the account to Snapchat and simultaneously issue a security alert thr…" at bounding box center [126, 234] width 0 height 9
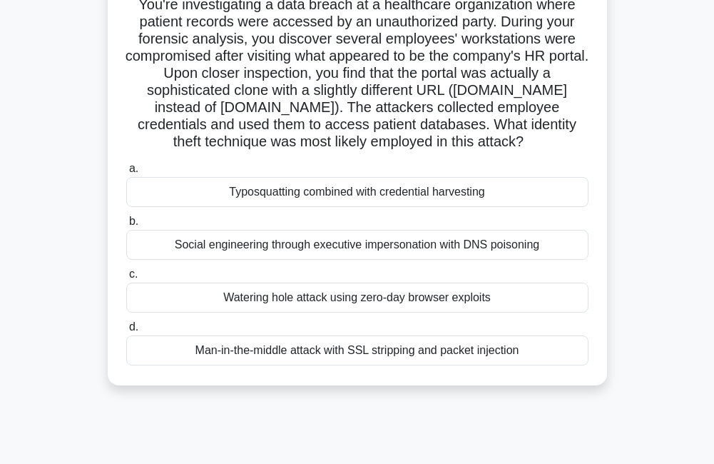
scroll to position [143, 0]
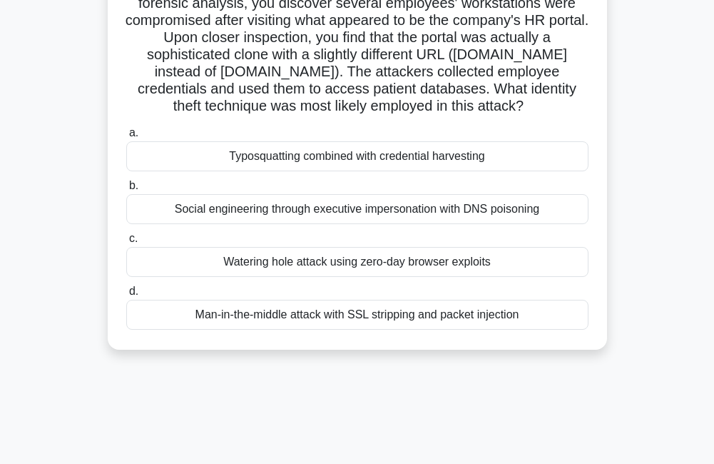
click at [308, 271] on div "Watering hole attack using zero-day browser exploits" at bounding box center [357, 262] width 463 height 30
click at [126, 243] on input "c. Watering hole attack using zero-day browser exploits" at bounding box center [126, 238] width 0 height 9
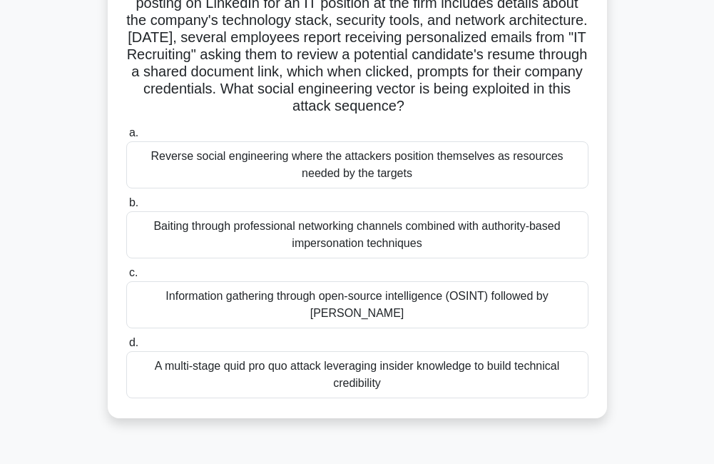
click at [342, 310] on div "Information gathering through open-source intelligence (OSINT) followed by [PER…" at bounding box center [357, 304] width 463 height 47
click at [126, 278] on input "c. Information gathering through open-source intelligence (OSINT) followed by s…" at bounding box center [126, 272] width 0 height 9
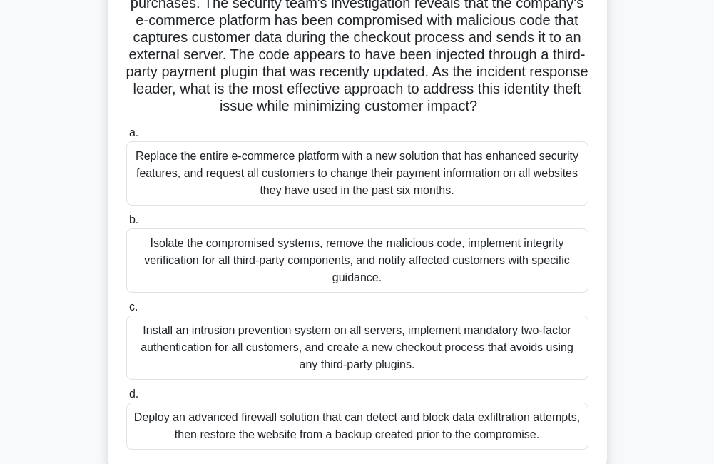
scroll to position [214, 0]
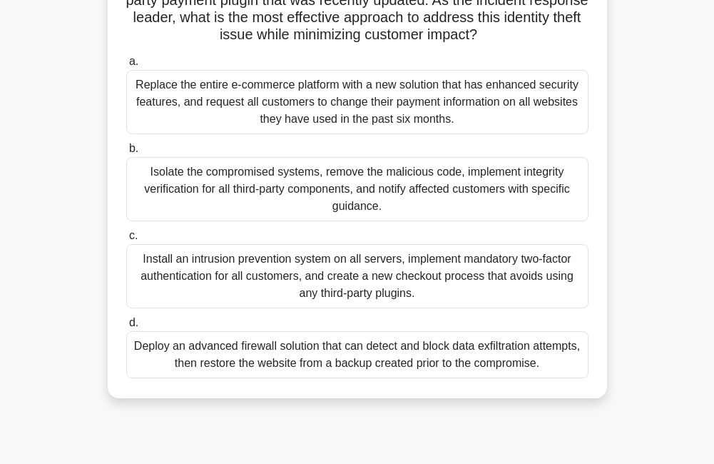
click at [310, 216] on div "Isolate the compromised systems, remove the malicious code, implement integrity…" at bounding box center [357, 189] width 463 height 64
click at [126, 153] on input "b. Isolate the compromised systems, remove the malicious code, implement integr…" at bounding box center [126, 148] width 0 height 9
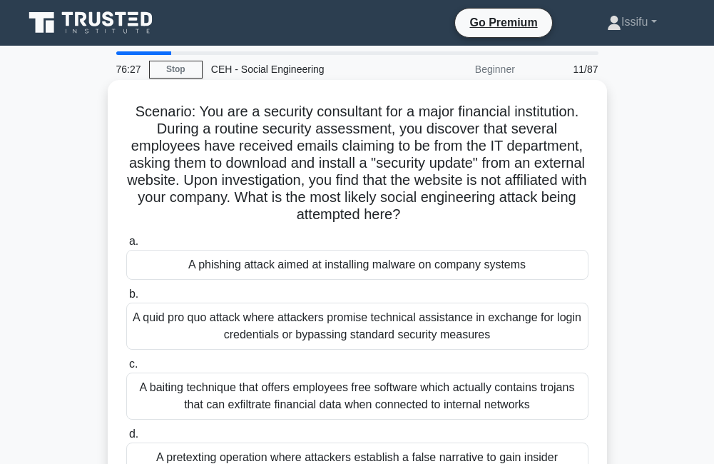
scroll to position [71, 0]
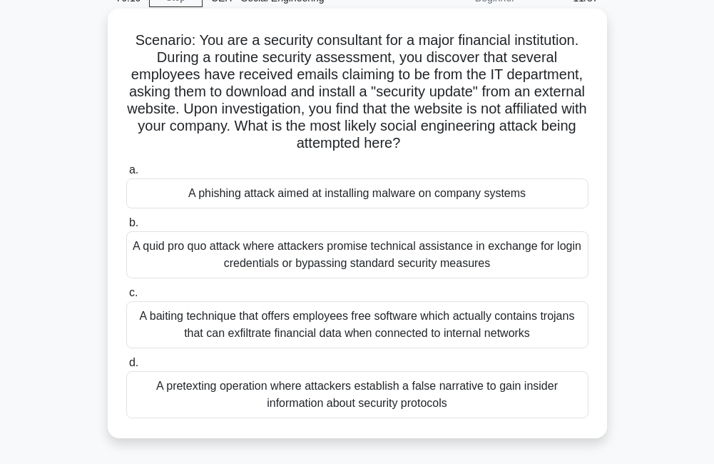
click at [331, 198] on div "A phishing attack aimed at installing malware on company systems" at bounding box center [357, 193] width 463 height 30
click at [126, 175] on input "a. A phishing attack aimed at installing malware on company systems" at bounding box center [126, 170] width 0 height 9
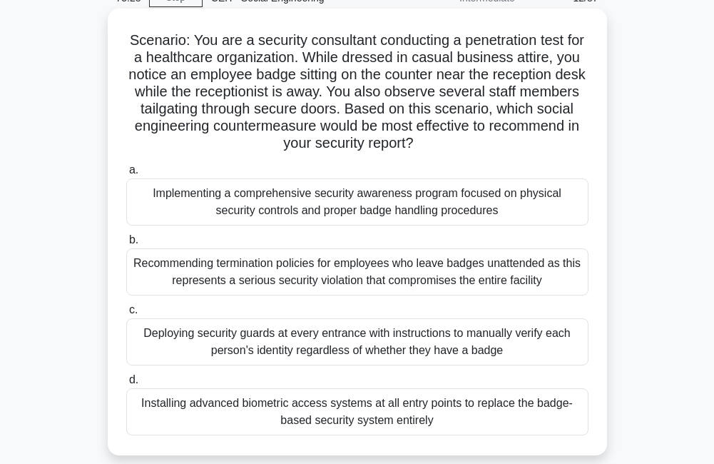
click at [243, 207] on div "Implementing a comprehensive security awareness program focused on physical sec…" at bounding box center [357, 201] width 463 height 47
click at [126, 175] on input "a. Implementing a comprehensive security awareness program focused on physical …" at bounding box center [126, 170] width 0 height 9
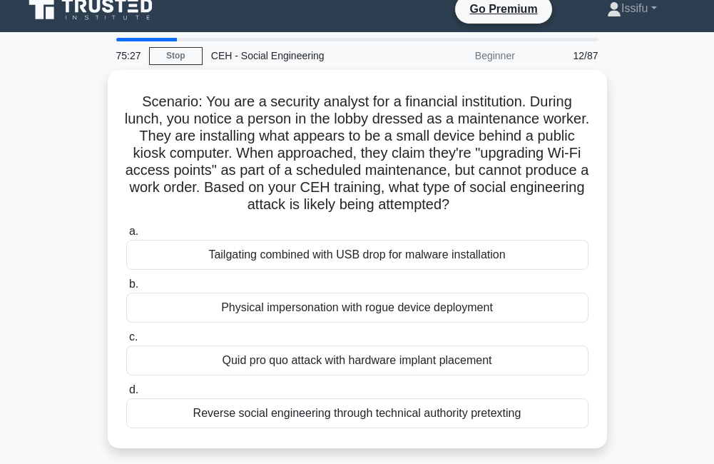
scroll to position [0, 0]
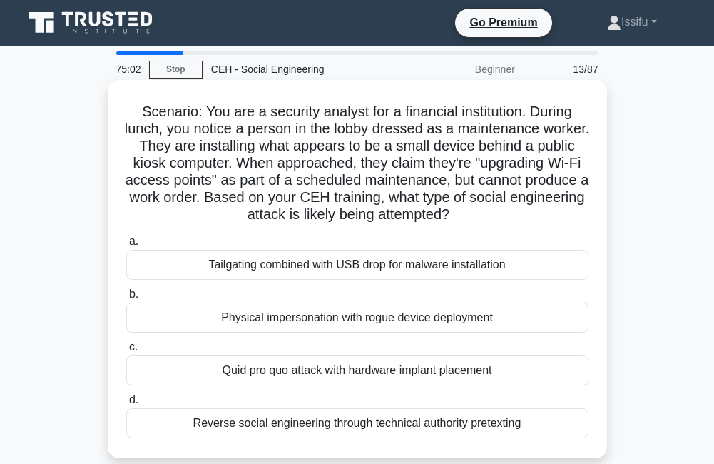
click at [324, 325] on div "Physical impersonation with rogue device deployment" at bounding box center [357, 318] width 463 height 30
click at [126, 299] on input "b. Physical impersonation with rogue device deployment" at bounding box center [126, 294] width 0 height 9
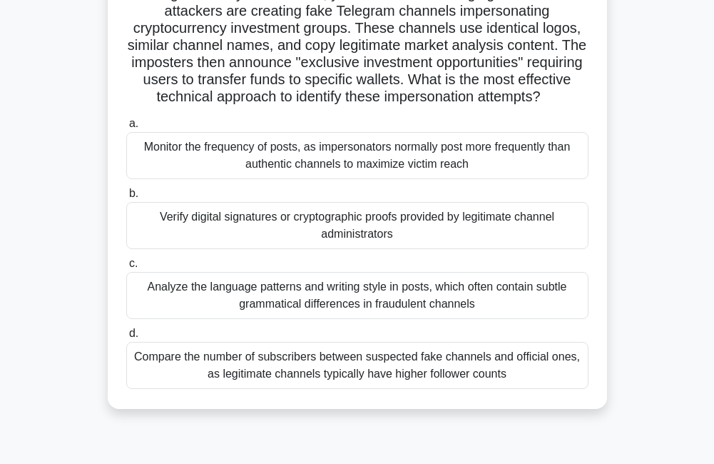
scroll to position [143, 0]
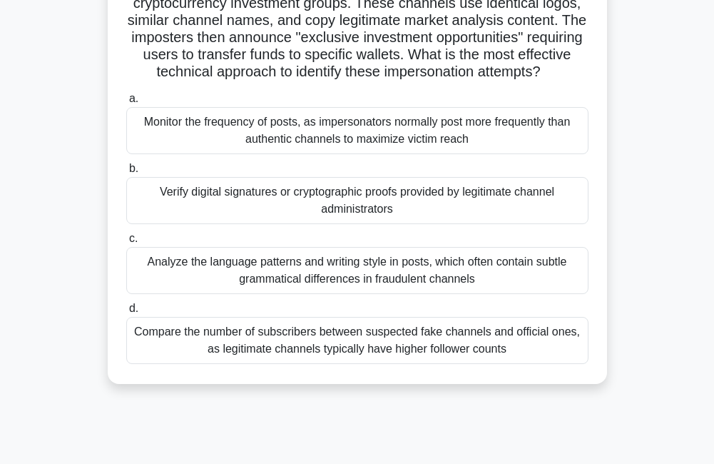
click at [400, 285] on div "Analyze the language patterns and writing style in posts, which often contain s…" at bounding box center [357, 270] width 463 height 47
click at [126, 243] on input "c. Analyze the language patterns and writing style in posts, which often contai…" at bounding box center [126, 238] width 0 height 9
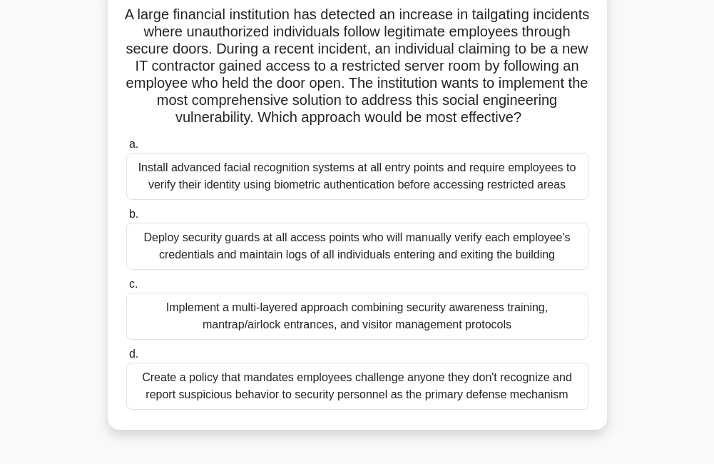
scroll to position [71, 0]
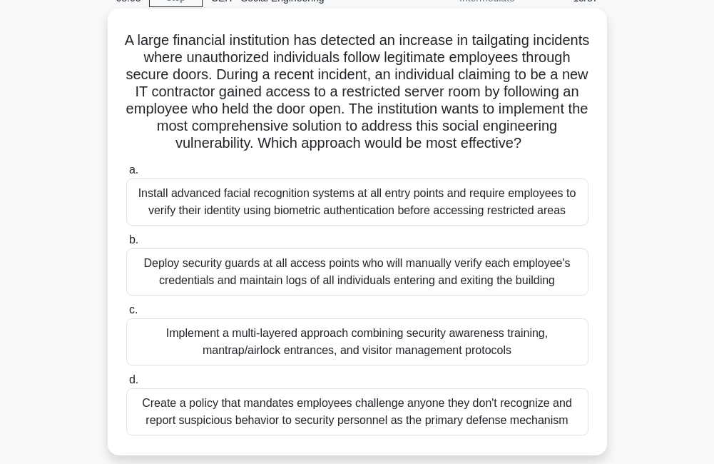
click at [356, 213] on div "Install advanced facial recognition systems at all entry points and require emp…" at bounding box center [357, 201] width 463 height 47
click at [126, 175] on input "a. Install advanced facial recognition systems at all entry points and require …" at bounding box center [126, 170] width 0 height 9
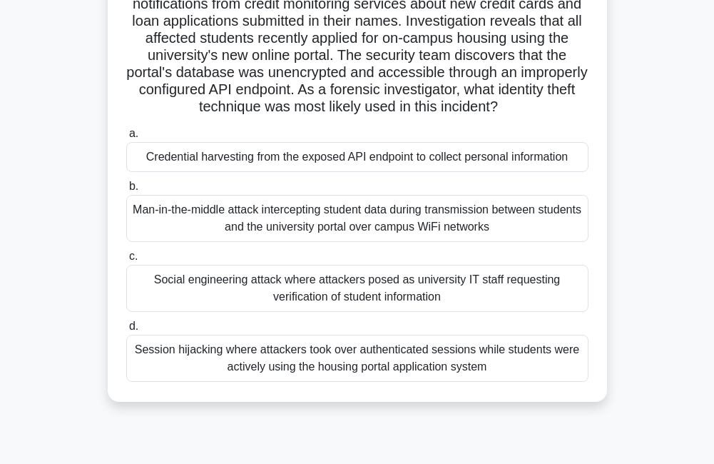
scroll to position [143, 0]
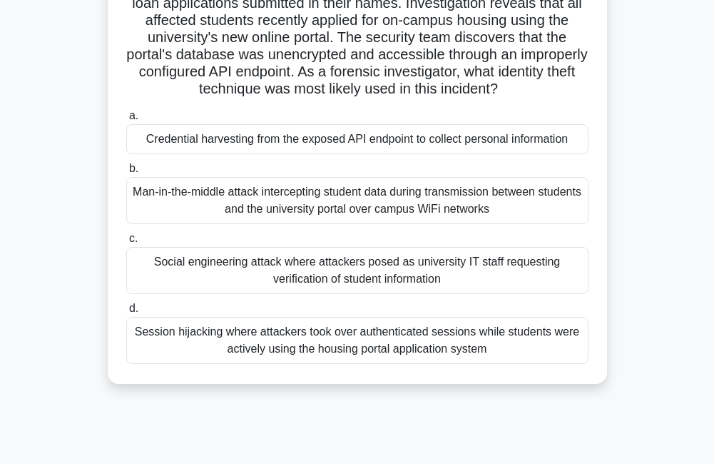
click at [363, 148] on div "Credential harvesting from the exposed API endpoint to collect personal informa…" at bounding box center [357, 139] width 463 height 30
click at [126, 121] on input "a. Credential harvesting from the exposed API endpoint to collect personal info…" at bounding box center [126, 115] width 0 height 9
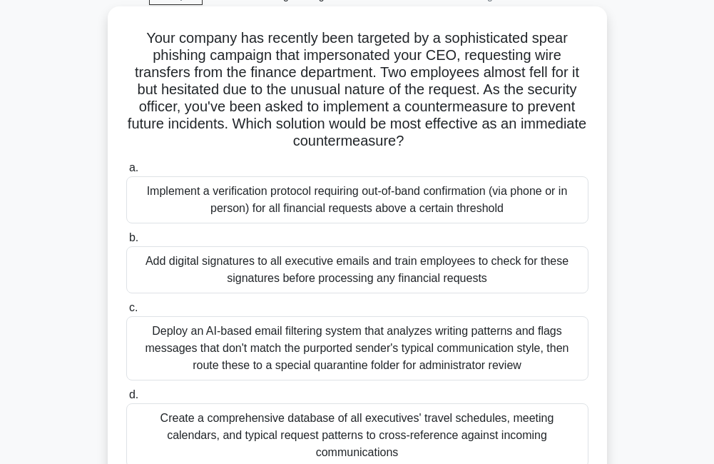
scroll to position [0, 0]
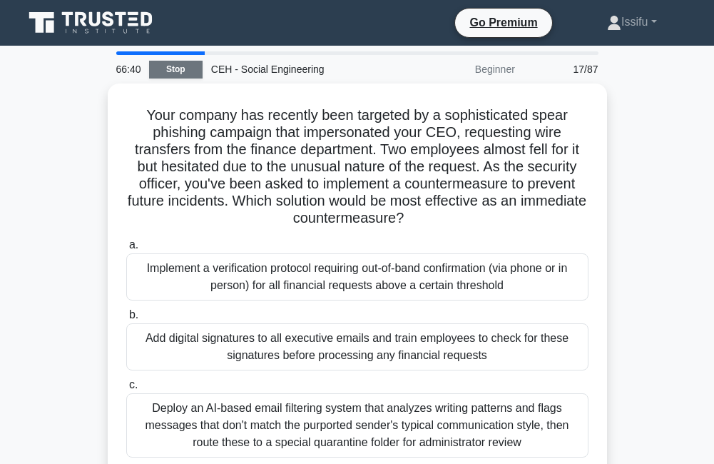
click at [166, 71] on link "Stop" at bounding box center [176, 70] width 54 height 18
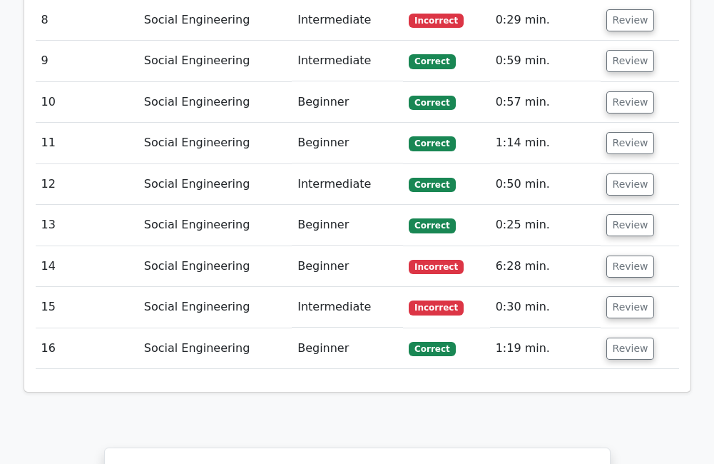
scroll to position [2070, 0]
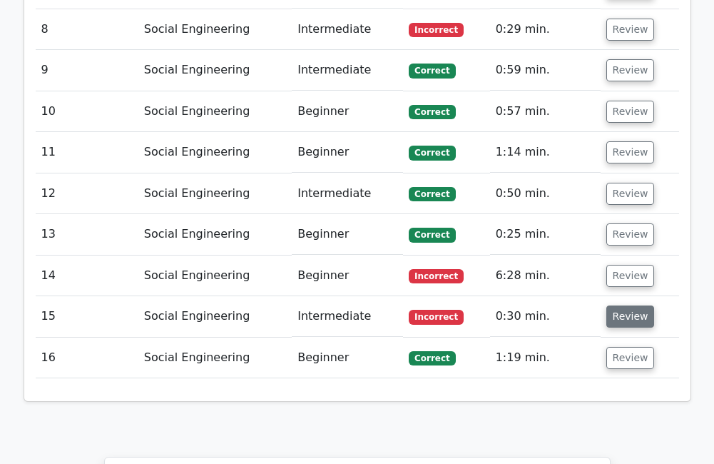
click at [620, 305] on button "Review" at bounding box center [631, 316] width 49 height 22
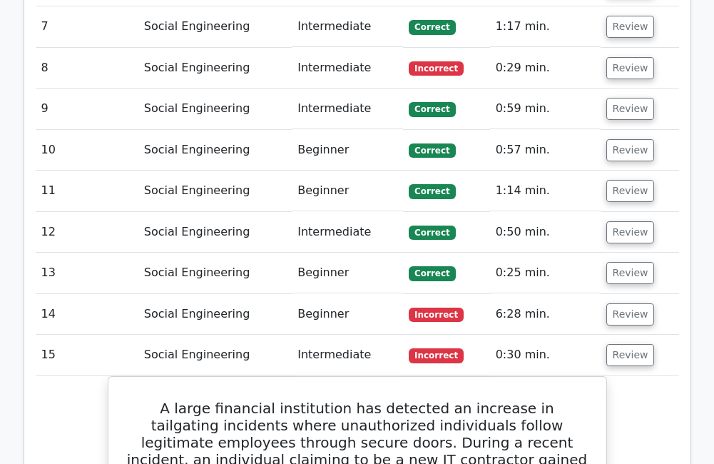
scroll to position [1998, 0]
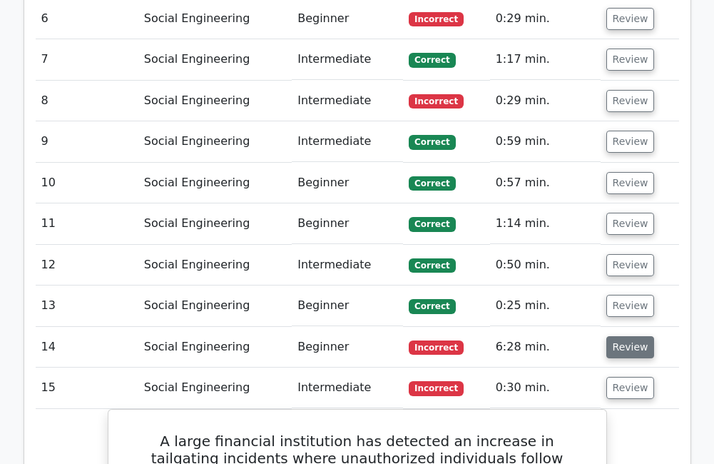
click at [620, 336] on button "Review" at bounding box center [631, 347] width 49 height 22
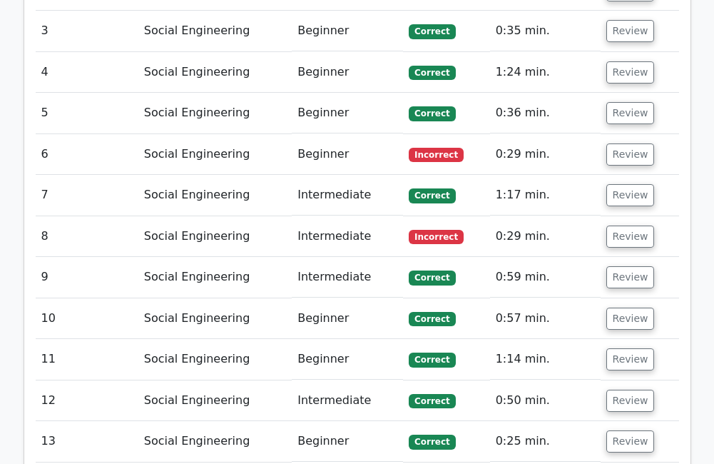
scroll to position [1856, 0]
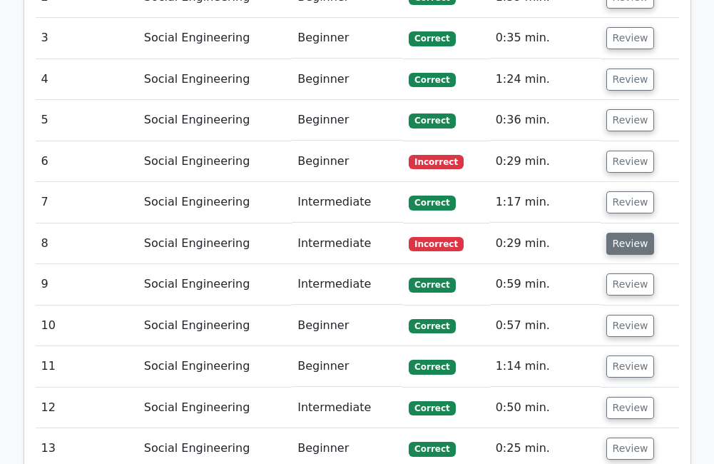
click at [628, 233] on button "Review" at bounding box center [631, 244] width 49 height 22
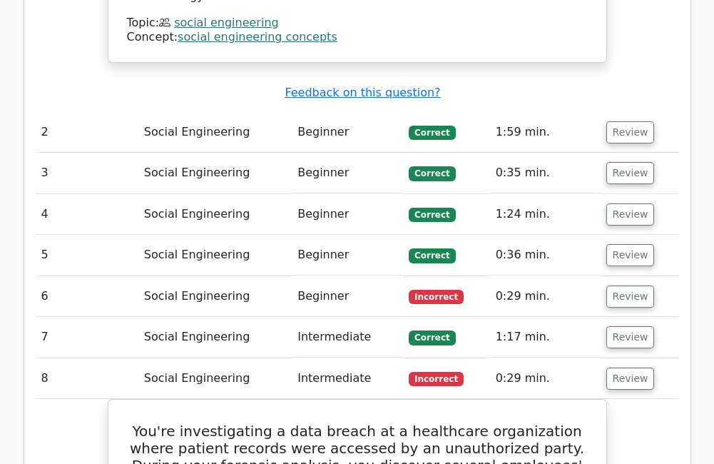
scroll to position [1713, 0]
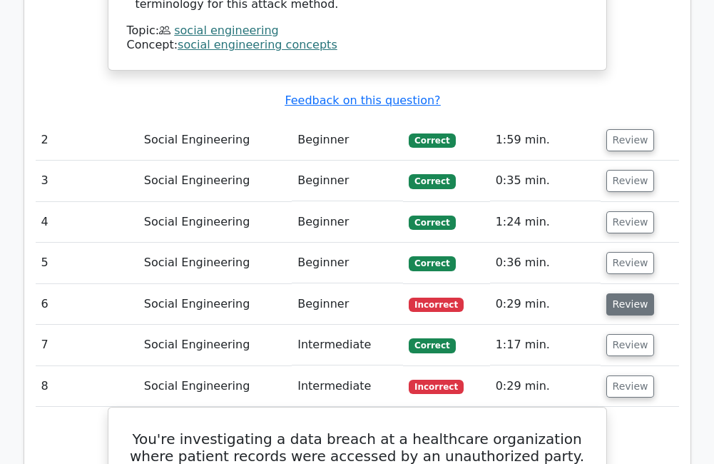
click at [617, 293] on button "Review" at bounding box center [631, 304] width 49 height 22
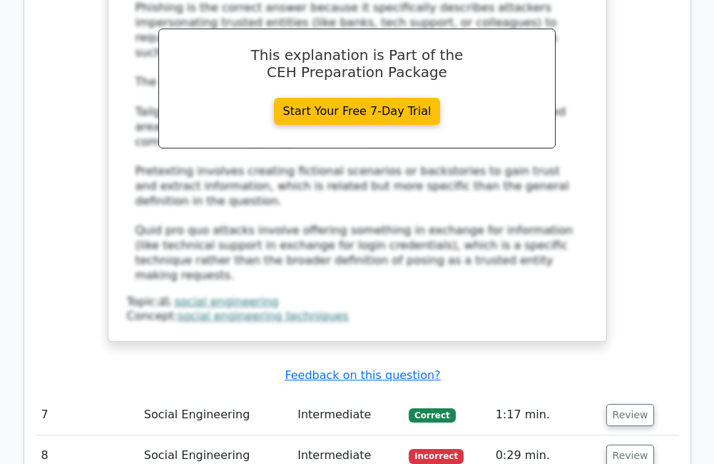
scroll to position [2427, 0]
